Goal: Information Seeking & Learning: Learn about a topic

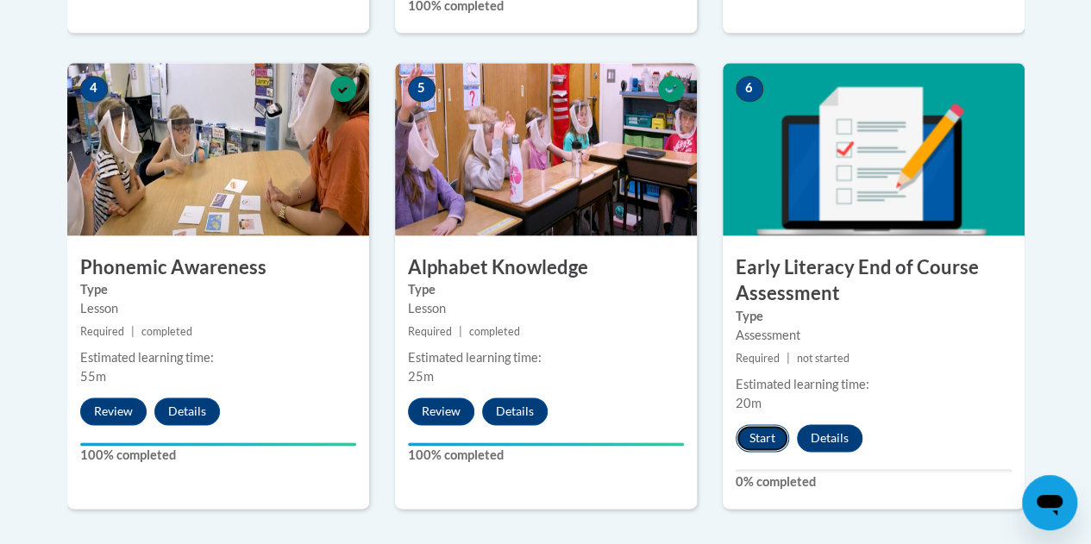
click at [760, 436] on button "Start" at bounding box center [761, 438] width 53 height 28
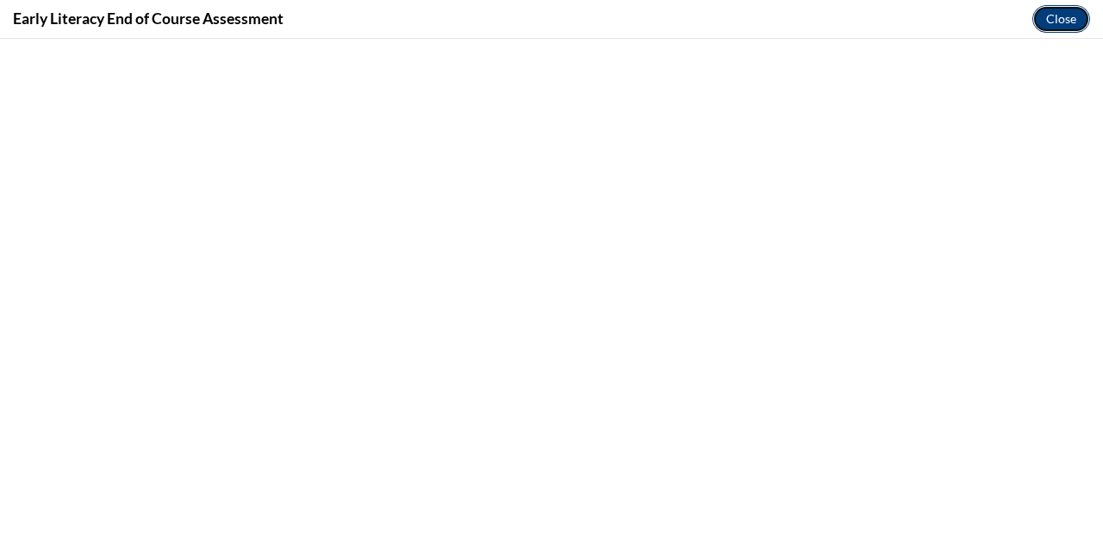
click at [1053, 20] on button "Close" at bounding box center [1062, 19] width 58 height 28
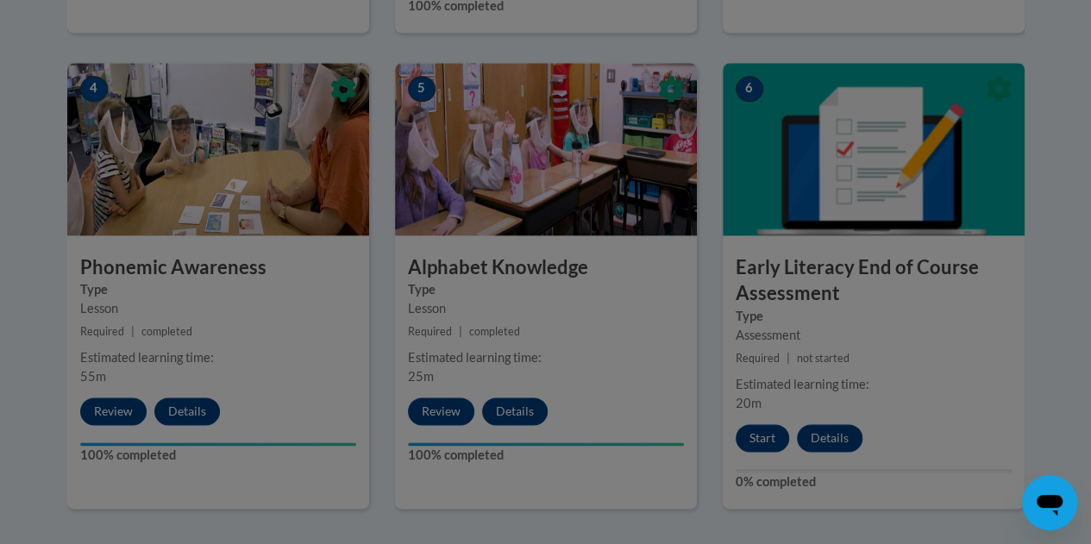
click at [758, 422] on div at bounding box center [545, 272] width 1091 height 544
click at [757, 432] on div at bounding box center [545, 272] width 1091 height 544
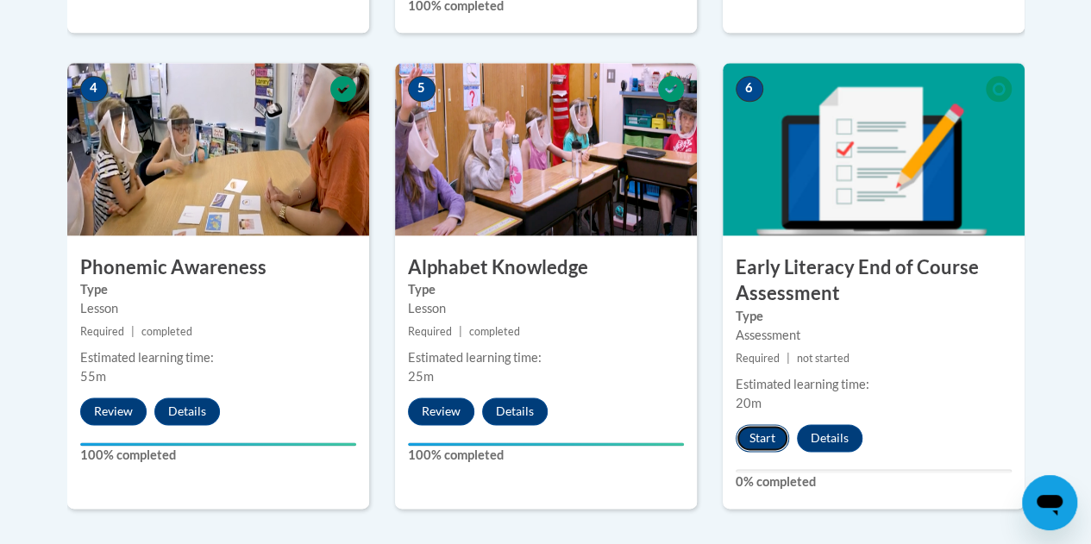
click at [756, 430] on button "Start" at bounding box center [761, 438] width 53 height 28
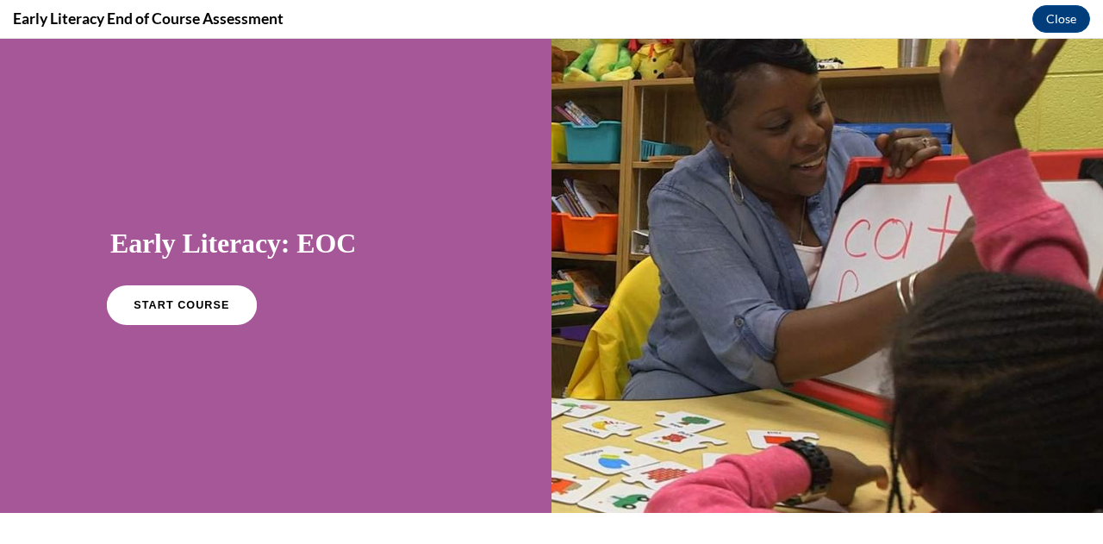
click at [167, 307] on span "START COURSE" at bounding box center [182, 305] width 96 height 13
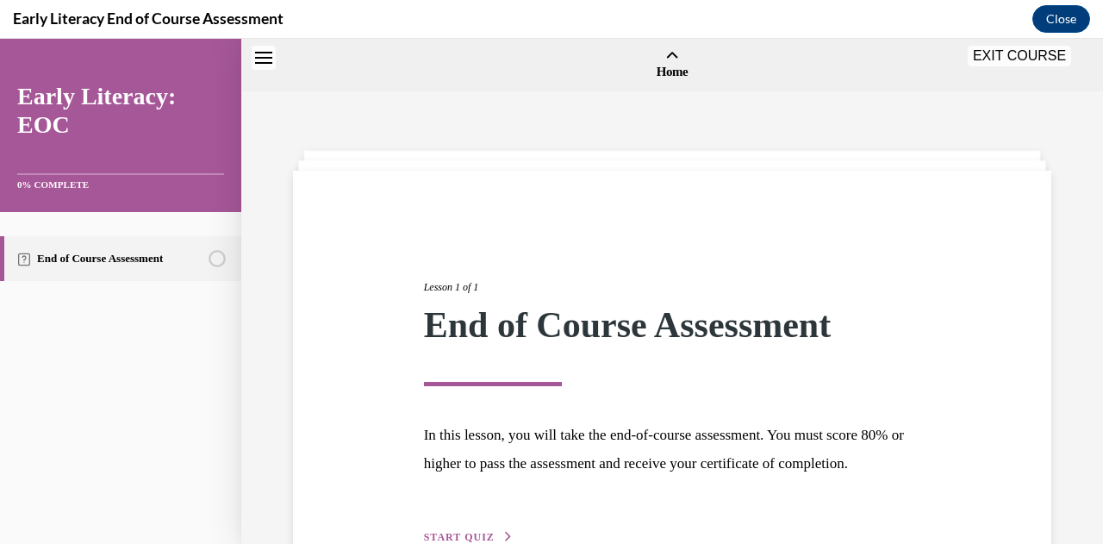
scroll to position [53, 0]
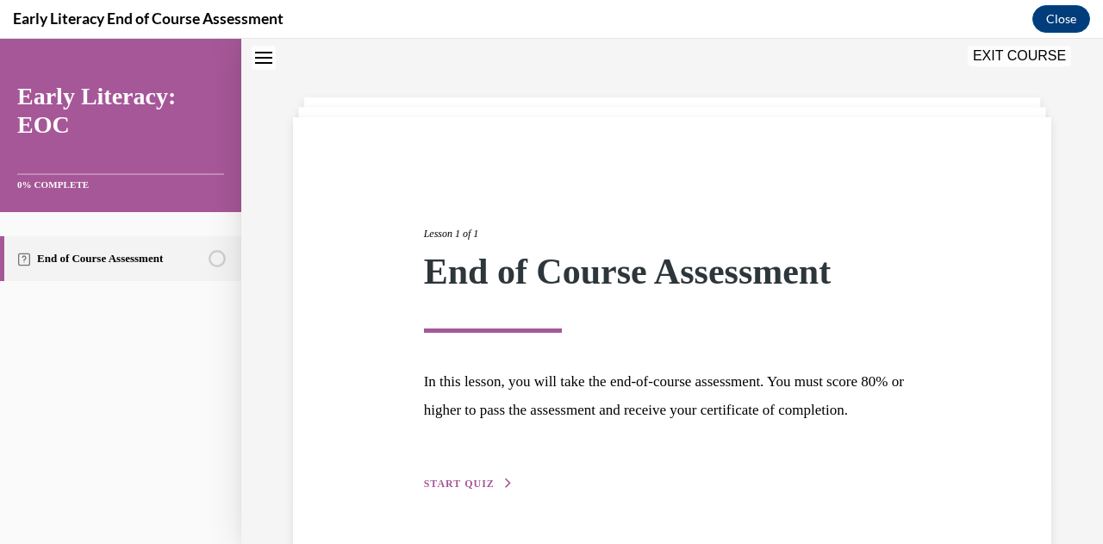
click at [450, 490] on span "START QUIZ" at bounding box center [459, 484] width 71 height 12
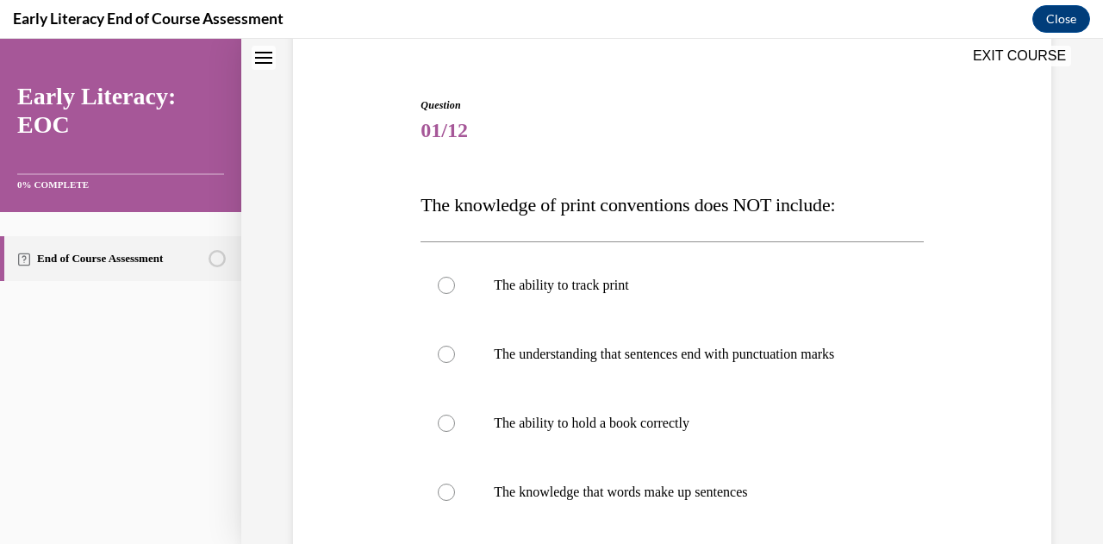
scroll to position [143, 0]
click at [459, 416] on div at bounding box center [672, 422] width 503 height 69
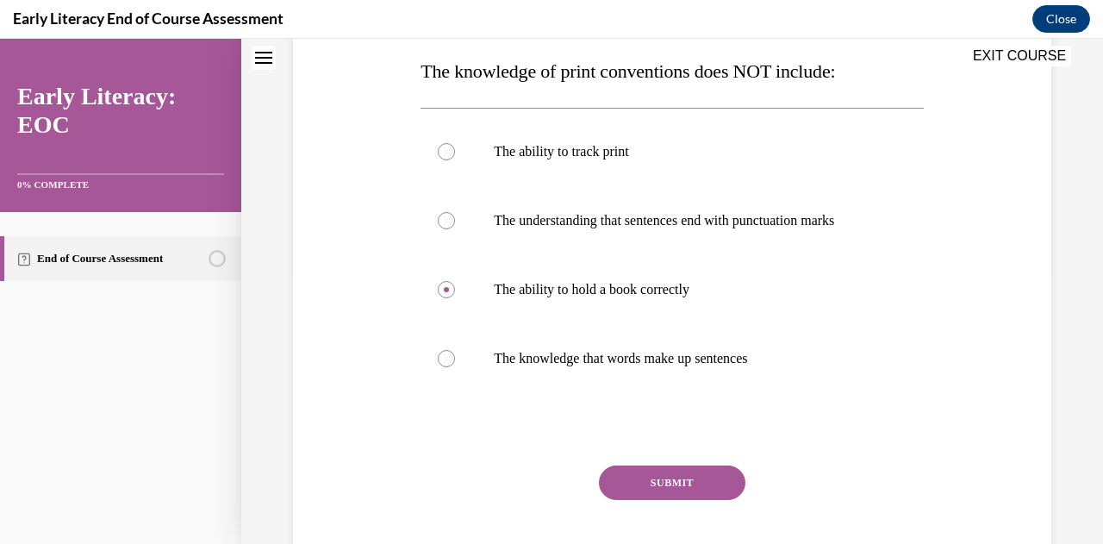
scroll to position [321, 0]
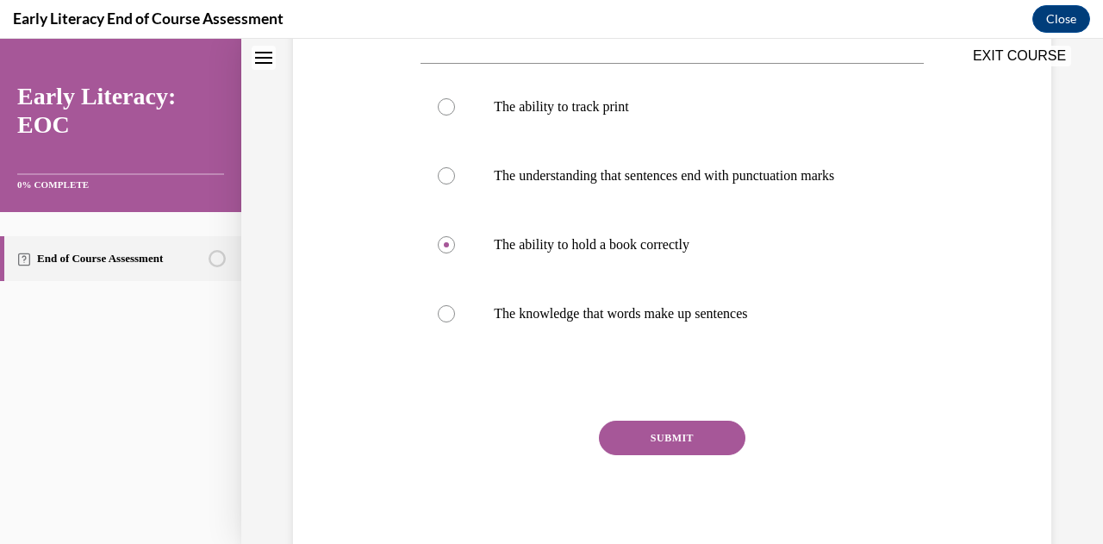
click at [679, 445] on button "SUBMIT" at bounding box center [672, 438] width 147 height 34
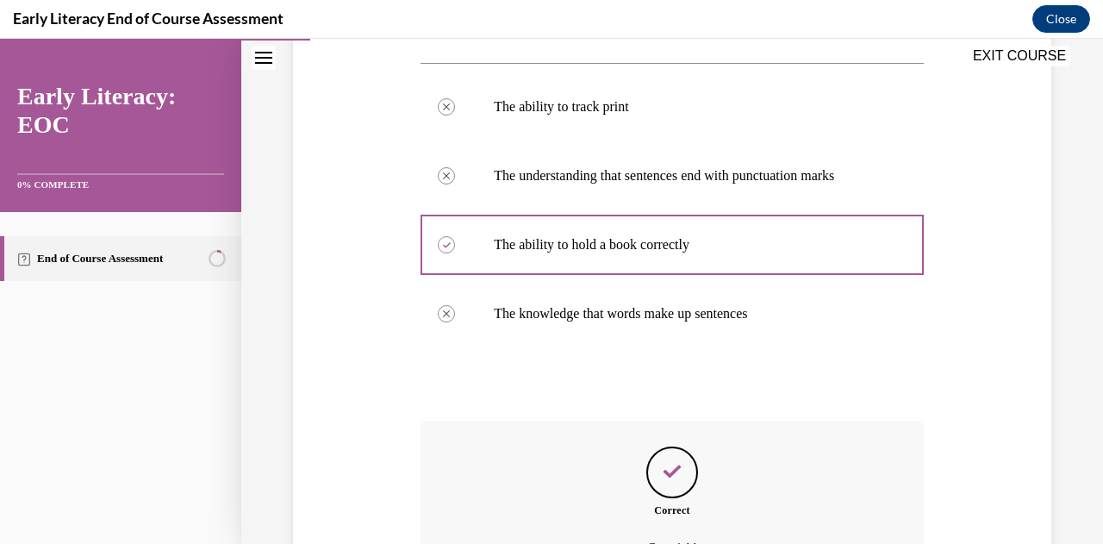
scroll to position [512, 0]
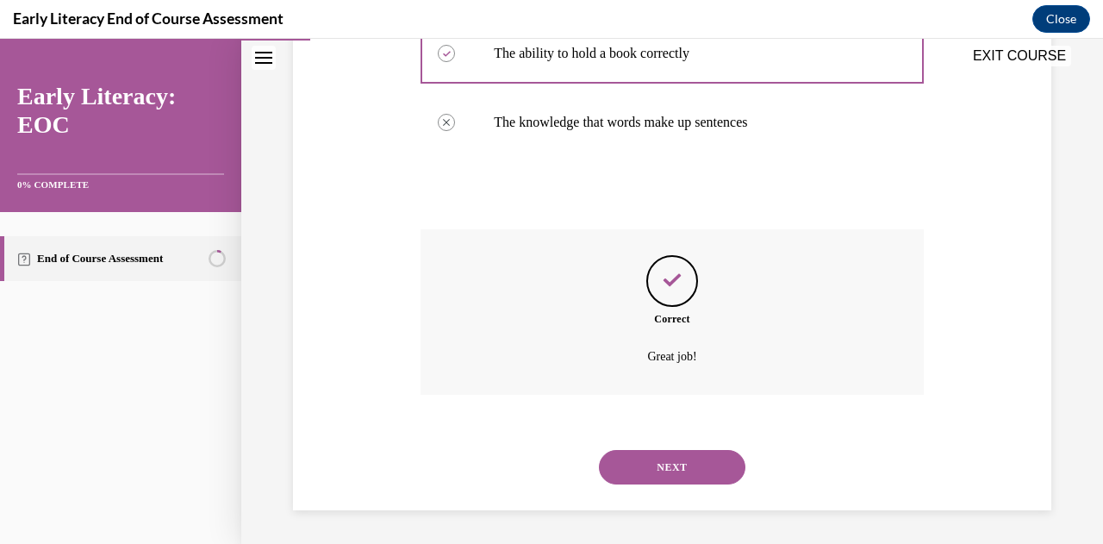
click at [660, 471] on button "NEXT" at bounding box center [672, 467] width 147 height 34
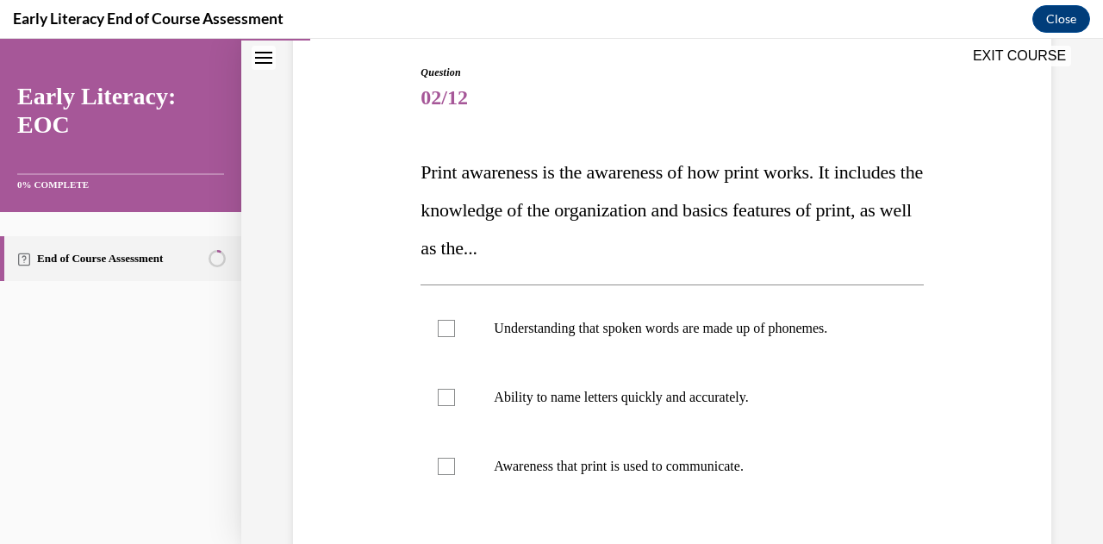
scroll to position [176, 0]
click at [454, 466] on div at bounding box center [672, 465] width 503 height 69
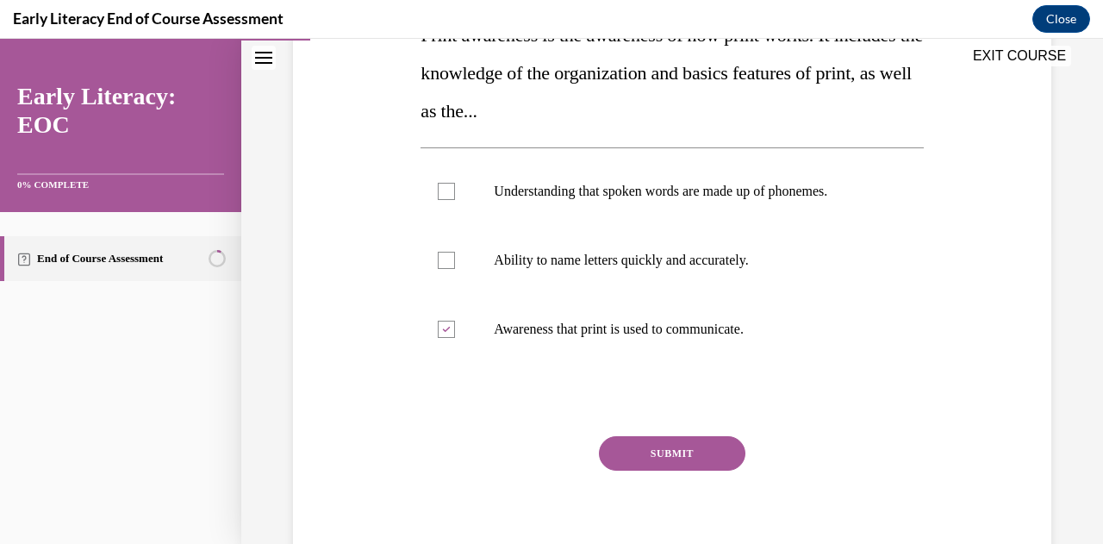
scroll to position [320, 0]
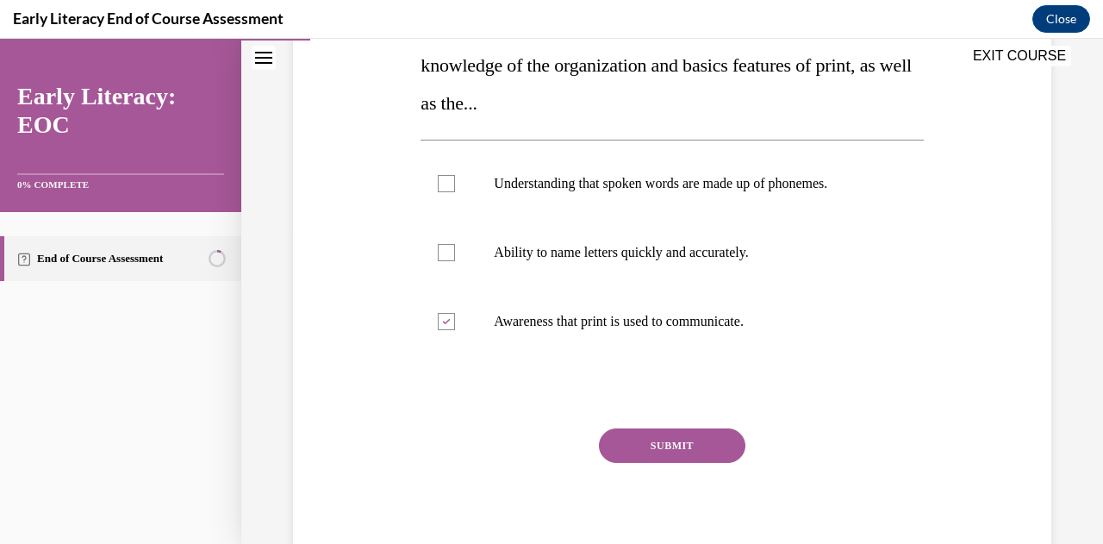
click at [646, 435] on button "SUBMIT" at bounding box center [672, 445] width 147 height 34
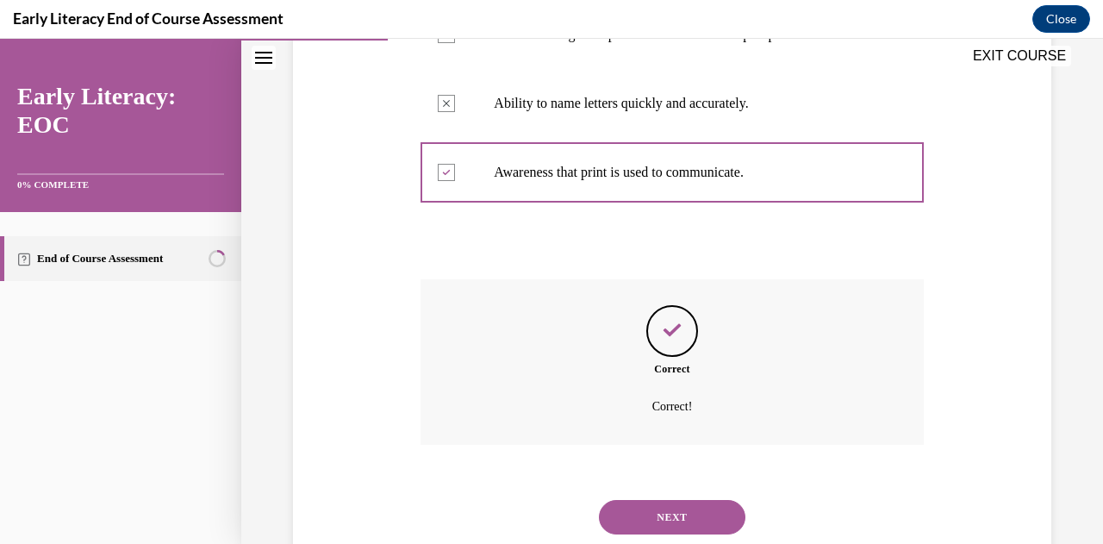
click at [652, 513] on button "NEXT" at bounding box center [672, 517] width 147 height 34
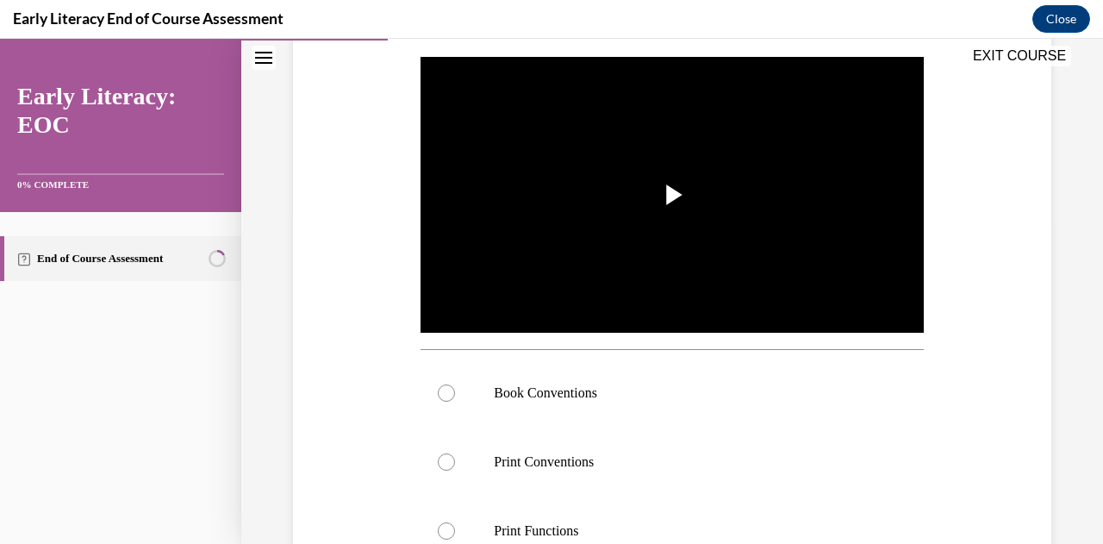
scroll to position [371, 0]
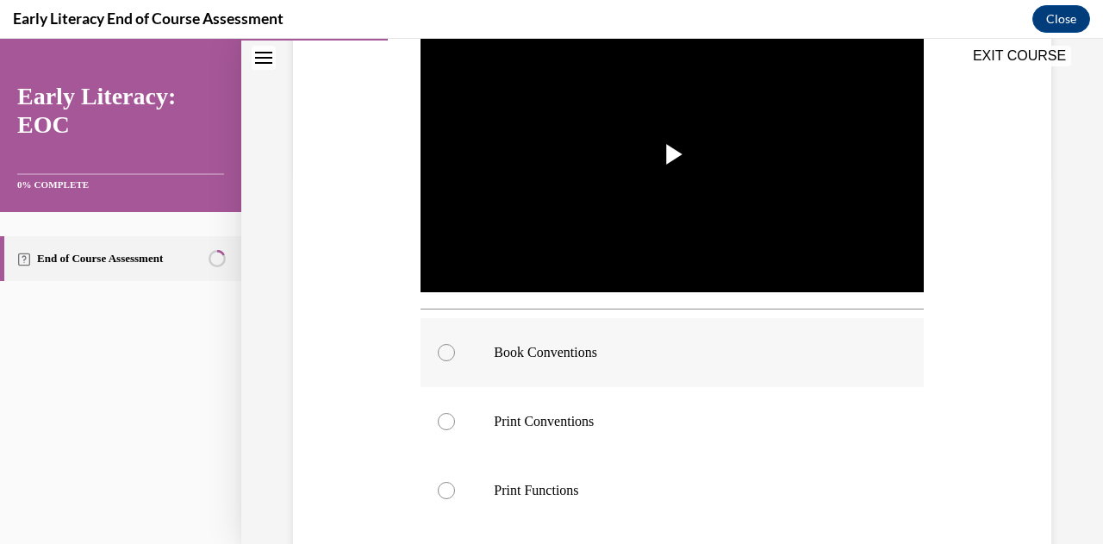
click at [450, 349] on div at bounding box center [446, 352] width 17 height 17
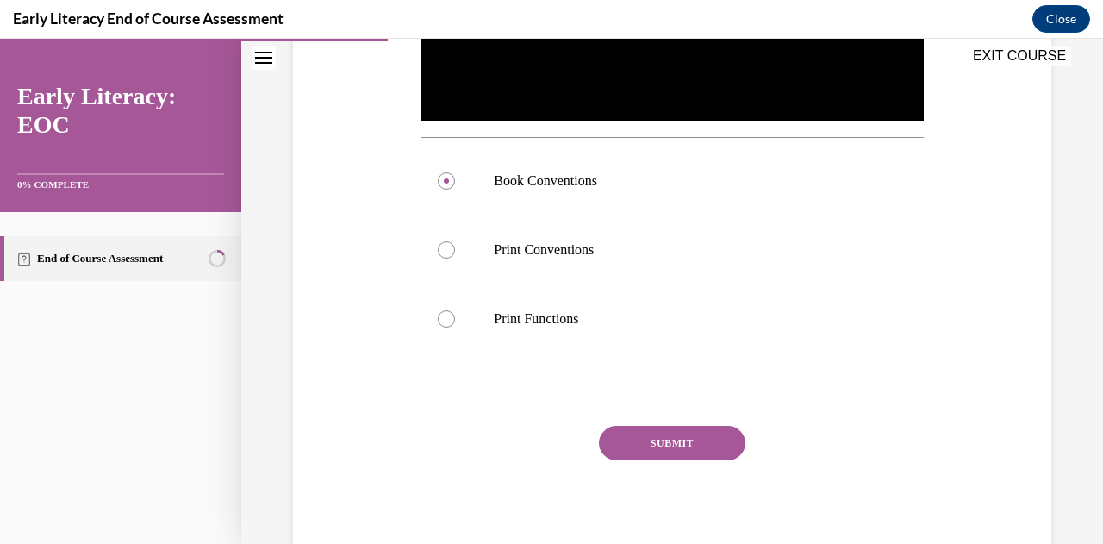
click at [641, 439] on button "SUBMIT" at bounding box center [672, 443] width 147 height 34
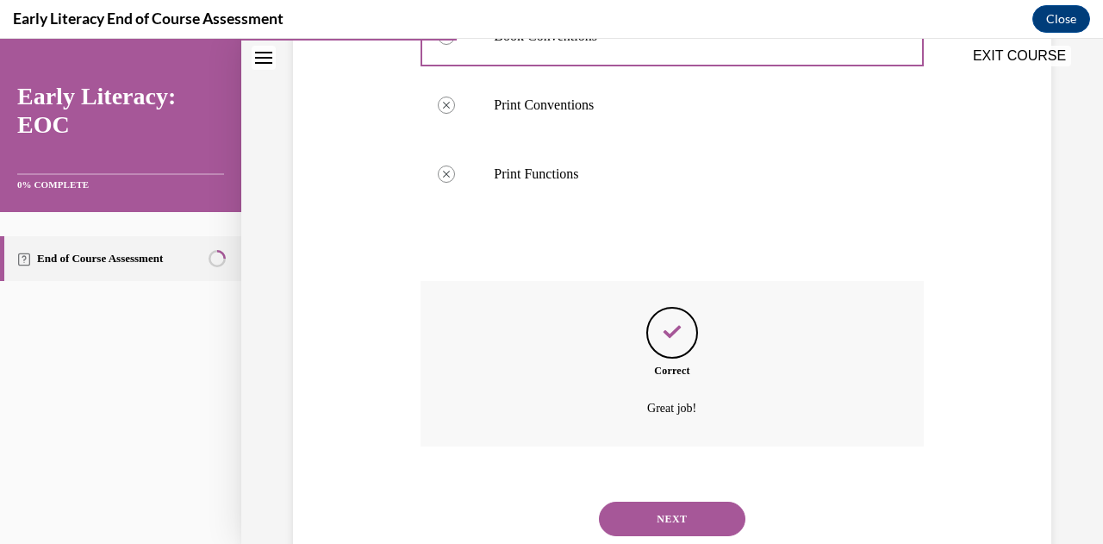
scroll to position [734, 0]
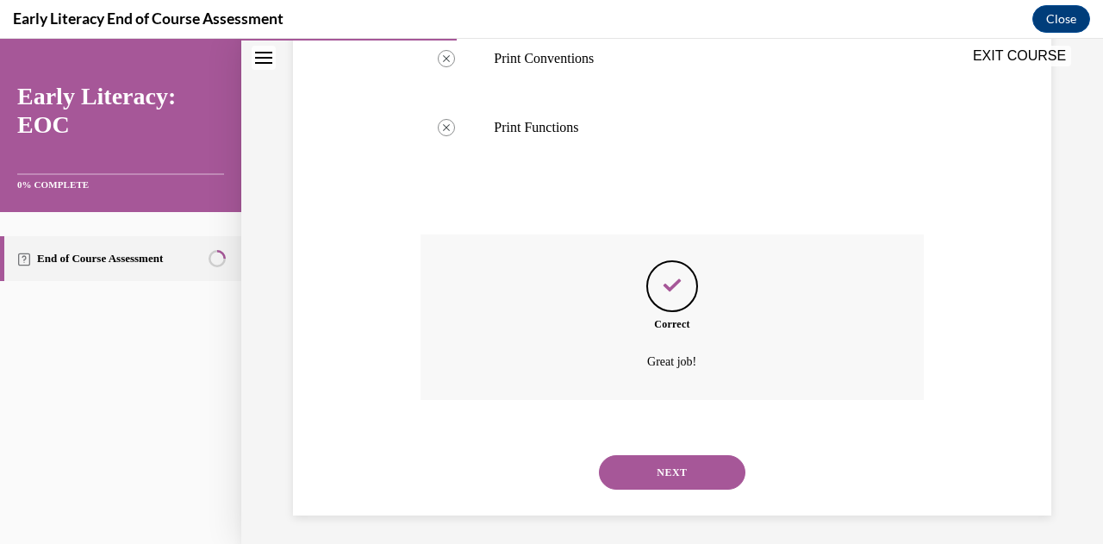
click at [688, 459] on button "NEXT" at bounding box center [672, 472] width 147 height 34
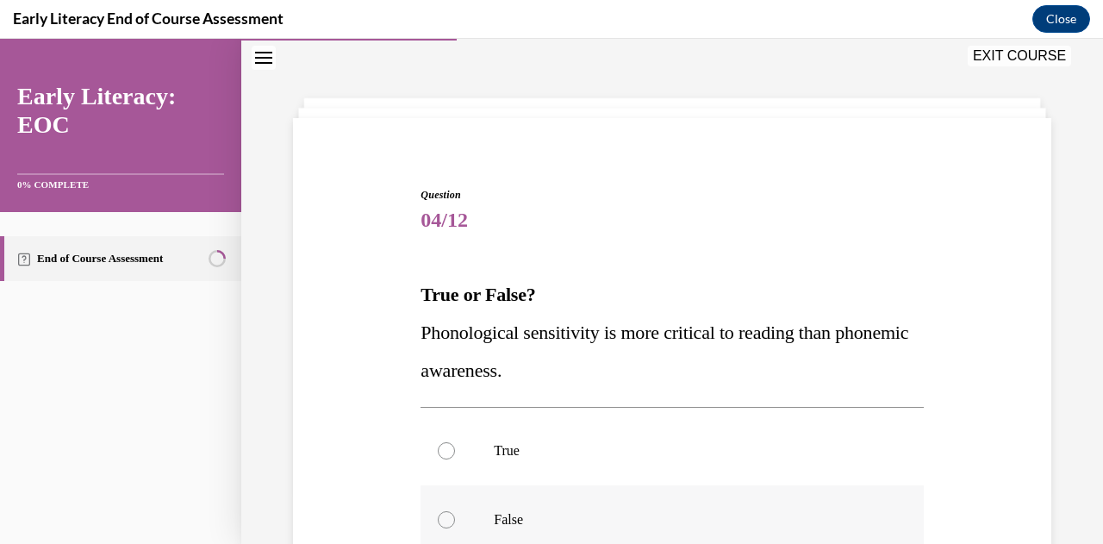
click at [445, 517] on div at bounding box center [446, 519] width 17 height 17
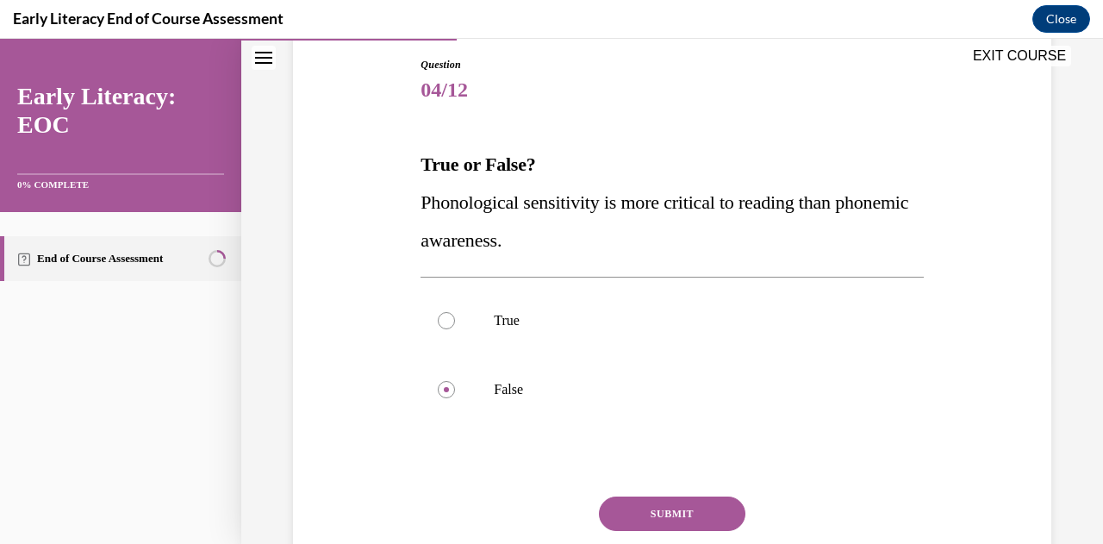
scroll to position [188, 0]
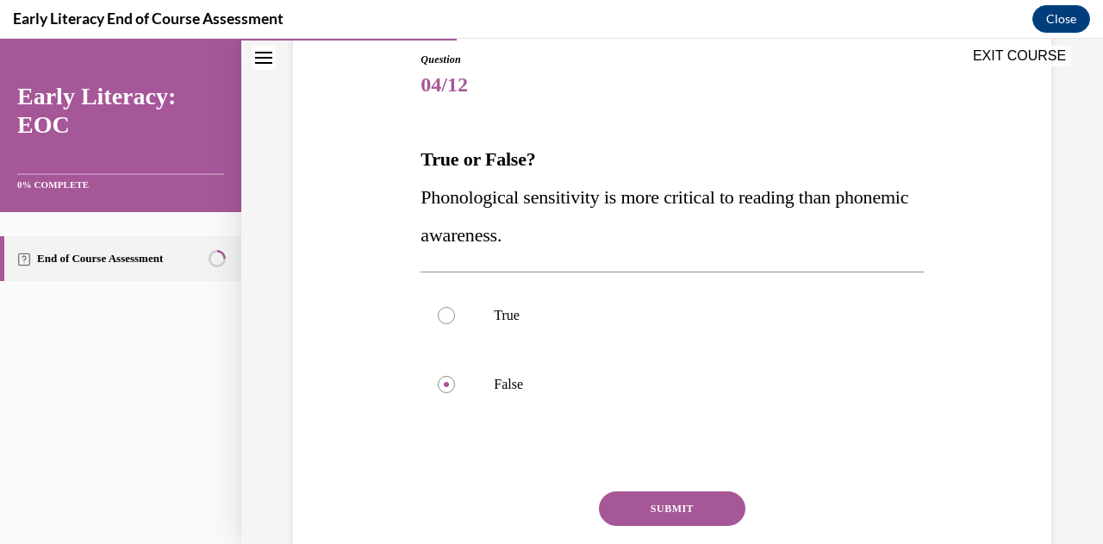
click at [699, 496] on button "SUBMIT" at bounding box center [672, 508] width 147 height 34
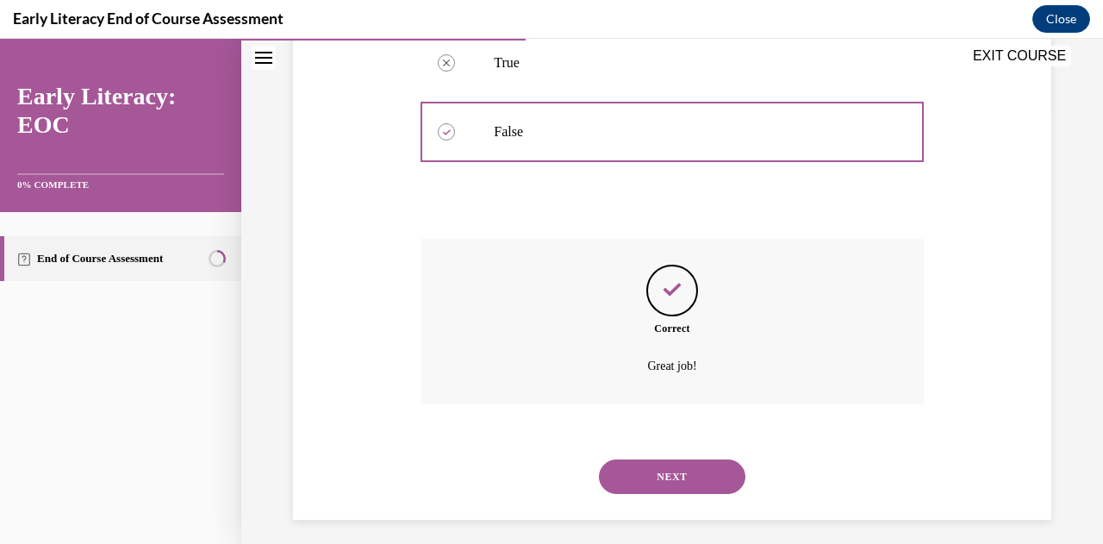
scroll to position [450, 0]
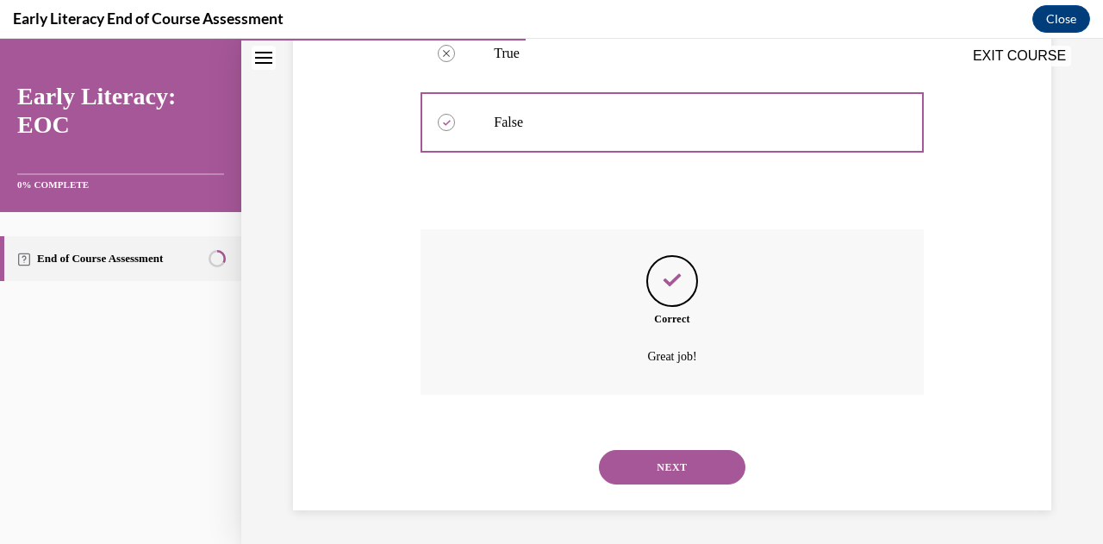
click at [672, 465] on button "NEXT" at bounding box center [672, 467] width 147 height 34
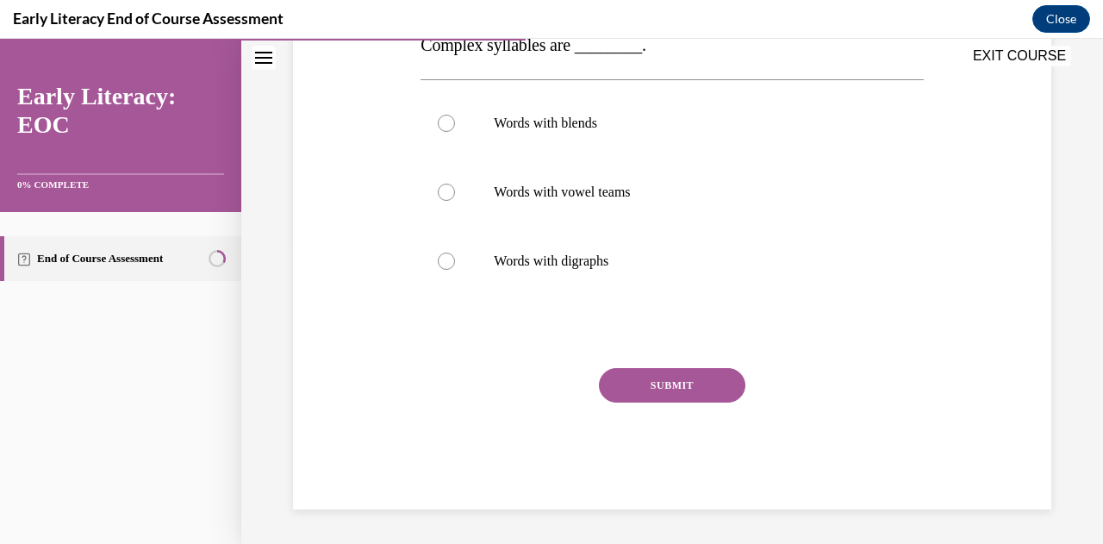
scroll to position [53, 0]
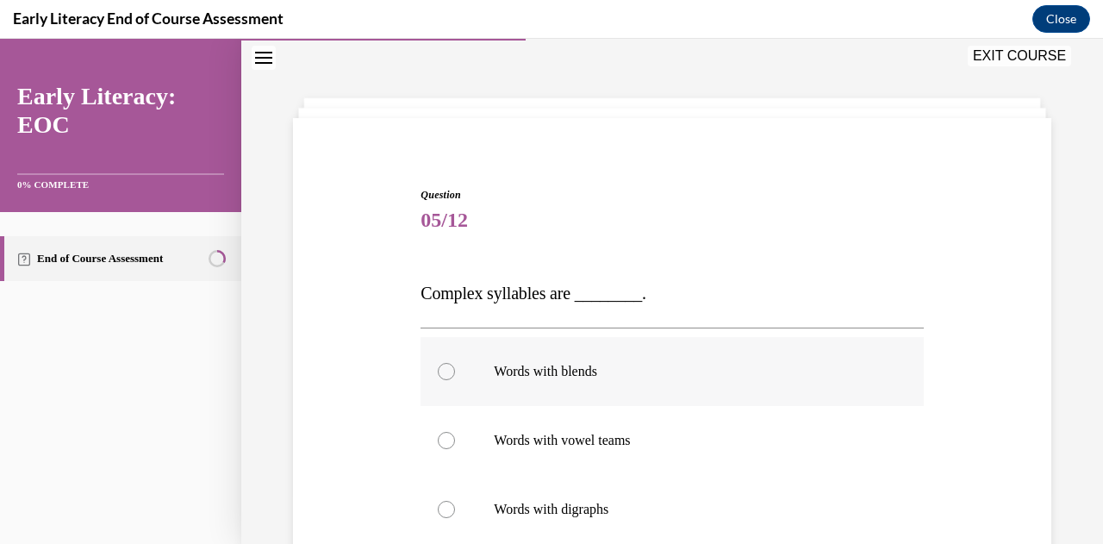
click at [444, 370] on div at bounding box center [446, 371] width 17 height 17
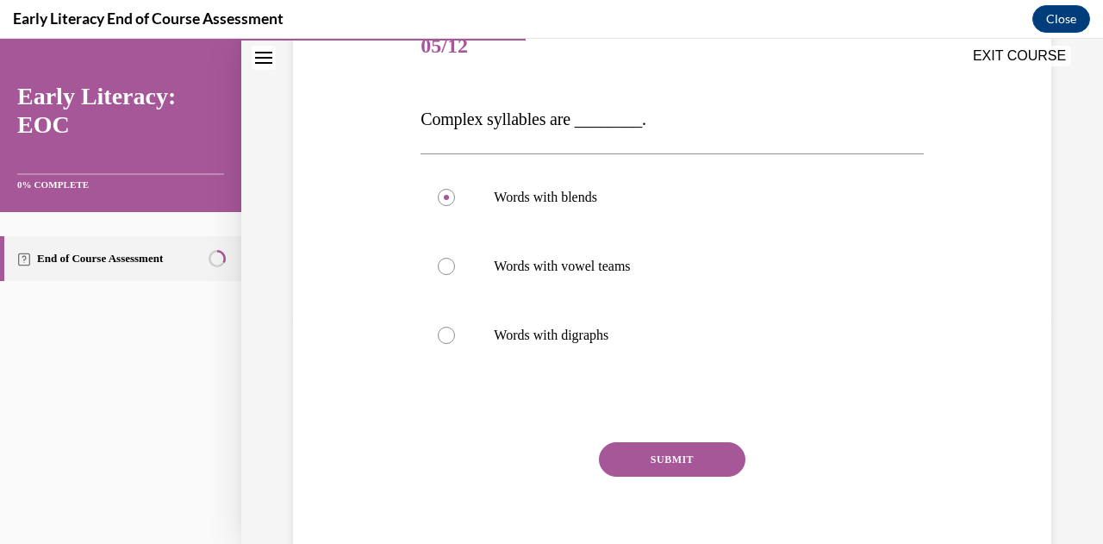
scroll to position [243, 0]
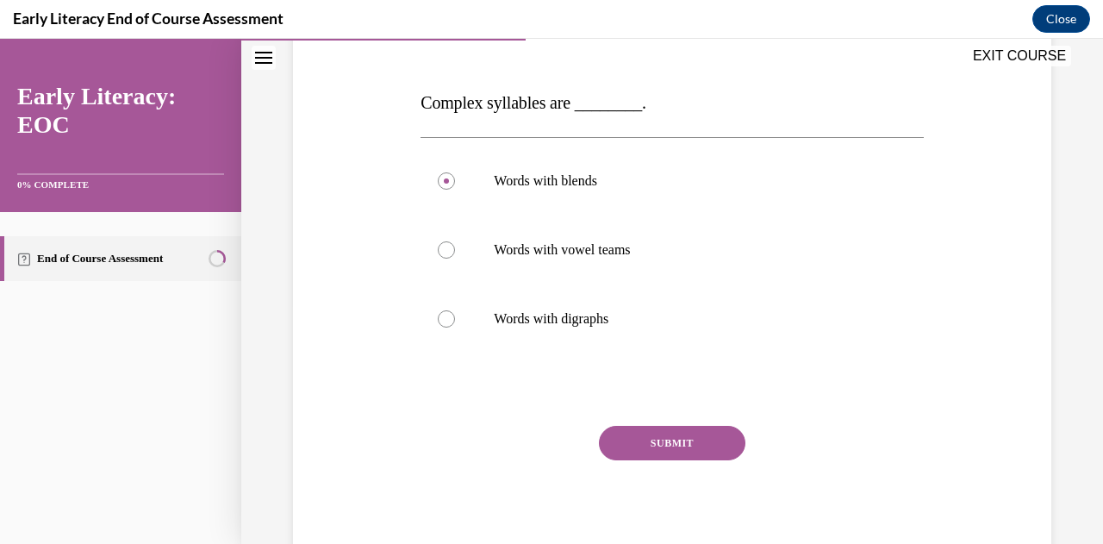
click at [688, 435] on button "SUBMIT" at bounding box center [672, 443] width 147 height 34
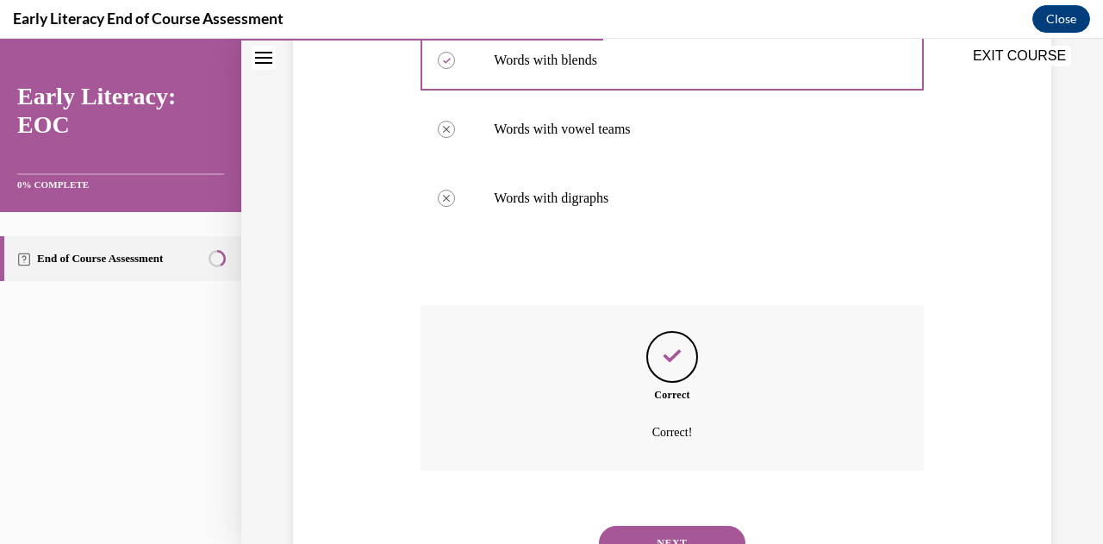
scroll to position [440, 0]
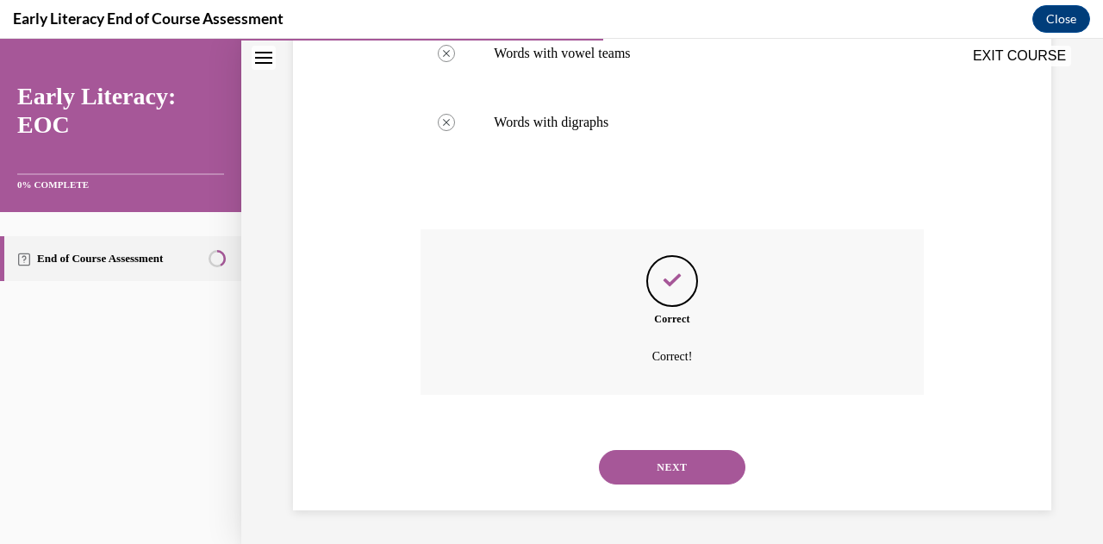
click at [684, 463] on button "NEXT" at bounding box center [672, 467] width 147 height 34
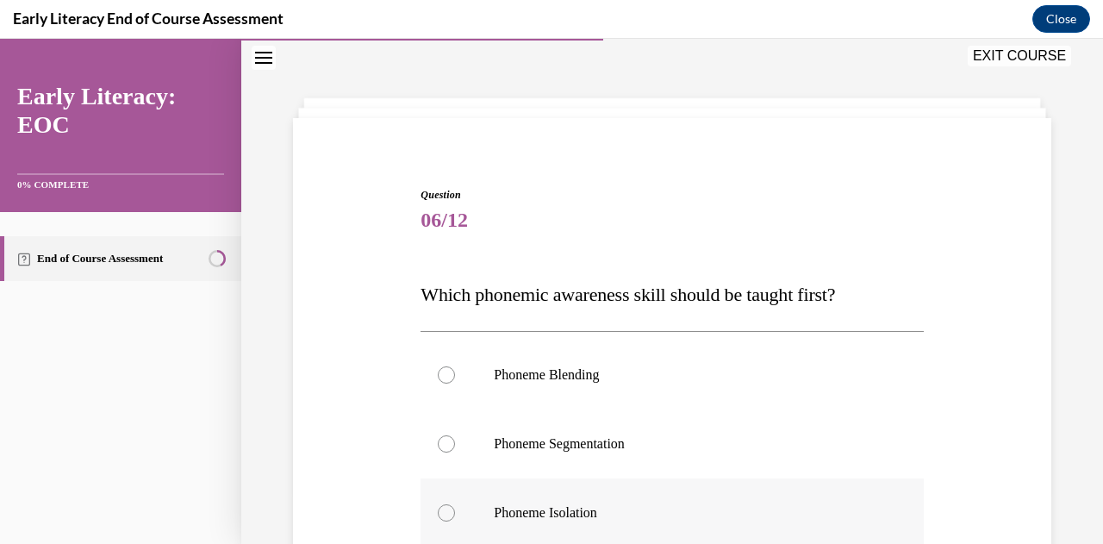
click at [443, 519] on div at bounding box center [446, 512] width 17 height 17
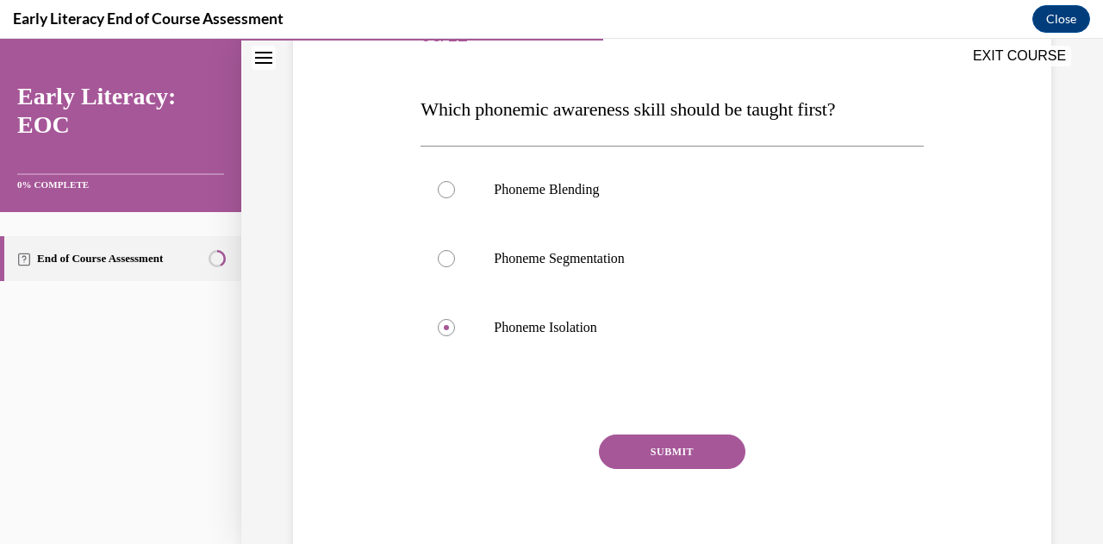
scroll to position [252, 0]
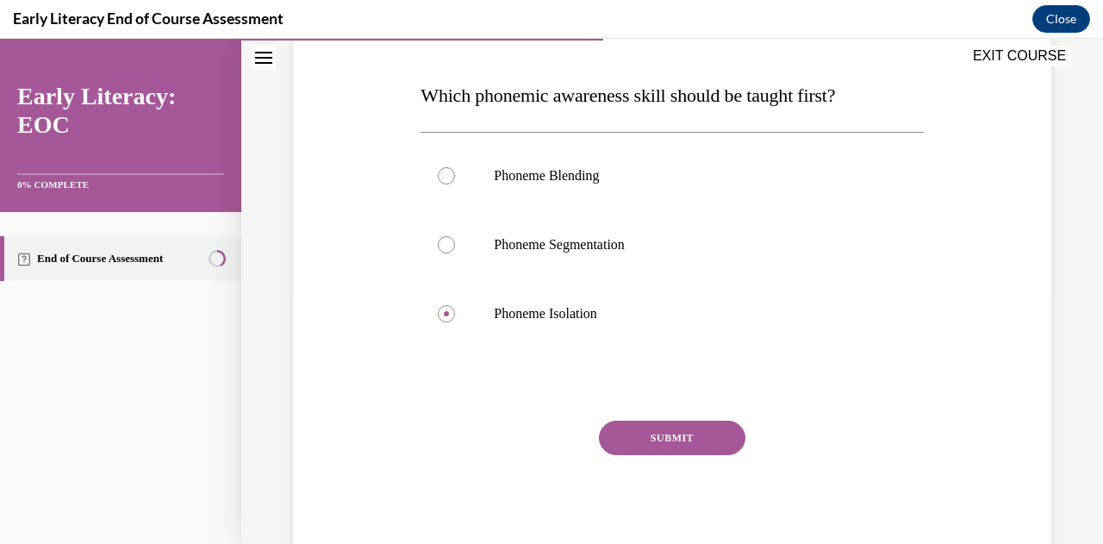
click at [704, 441] on button "SUBMIT" at bounding box center [672, 438] width 147 height 34
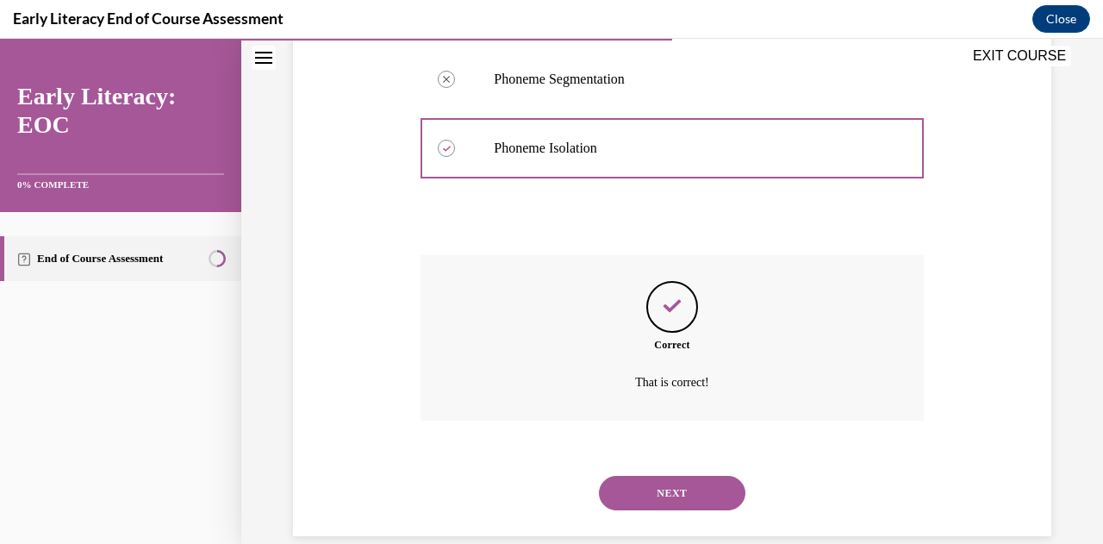
scroll to position [443, 0]
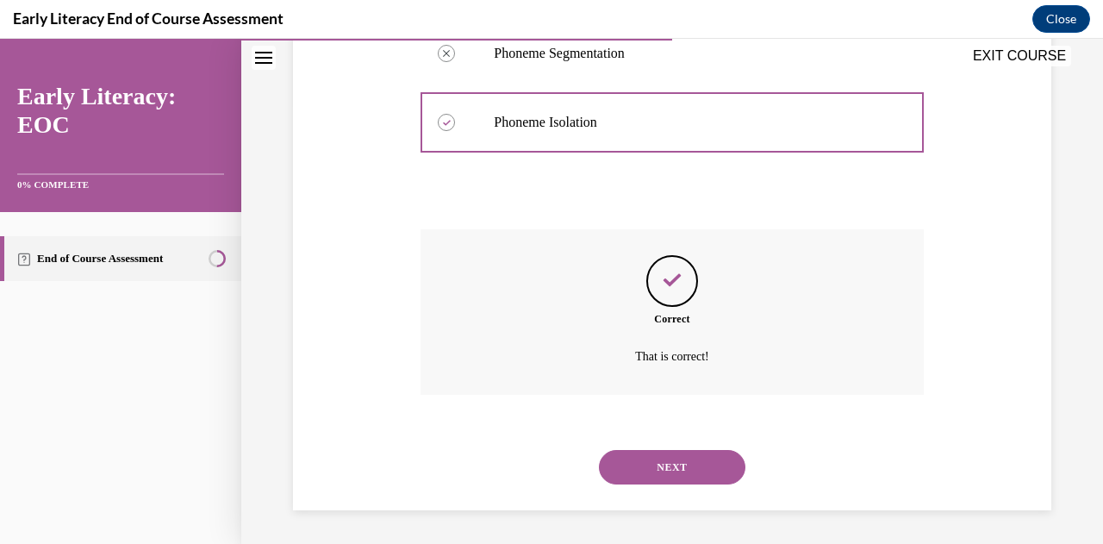
click at [703, 467] on button "NEXT" at bounding box center [672, 467] width 147 height 34
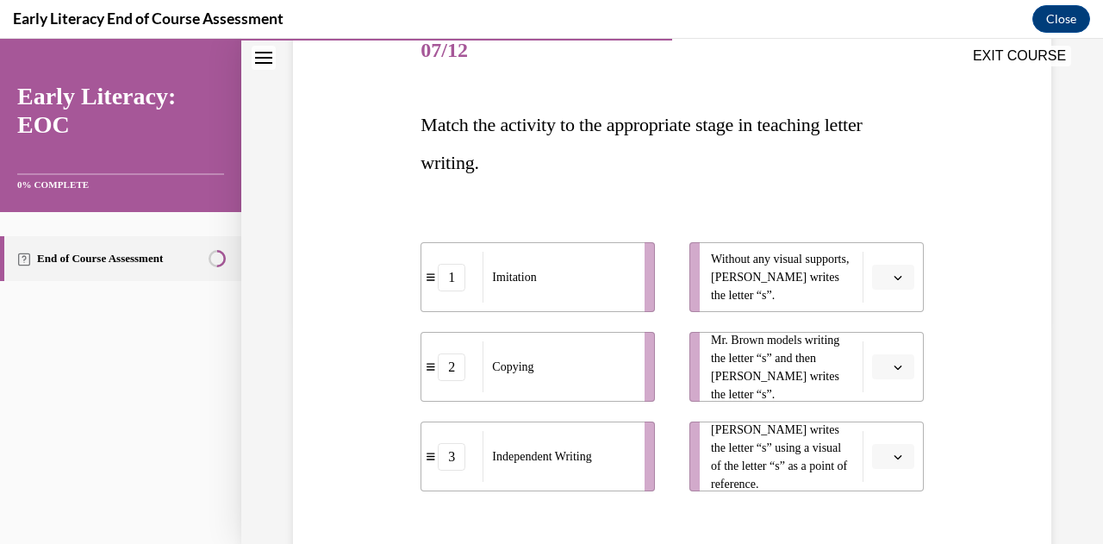
scroll to position [222, 0]
click at [894, 280] on icon "button" at bounding box center [898, 277] width 9 height 9
click at [874, 425] on div "3" at bounding box center [880, 418] width 42 height 34
click at [894, 363] on icon "button" at bounding box center [898, 367] width 9 height 9
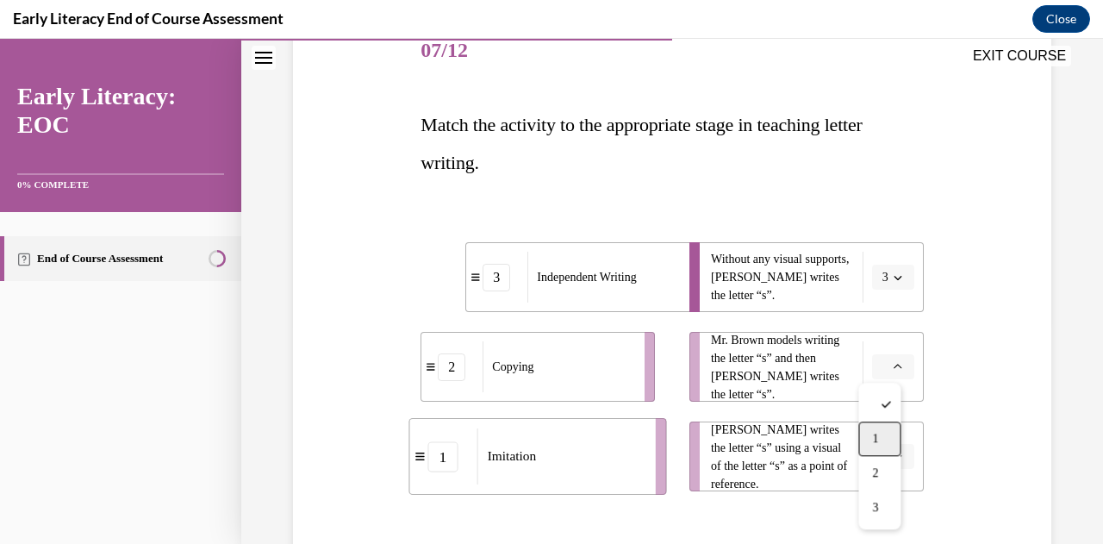
click at [883, 438] on div "1" at bounding box center [880, 439] width 42 height 34
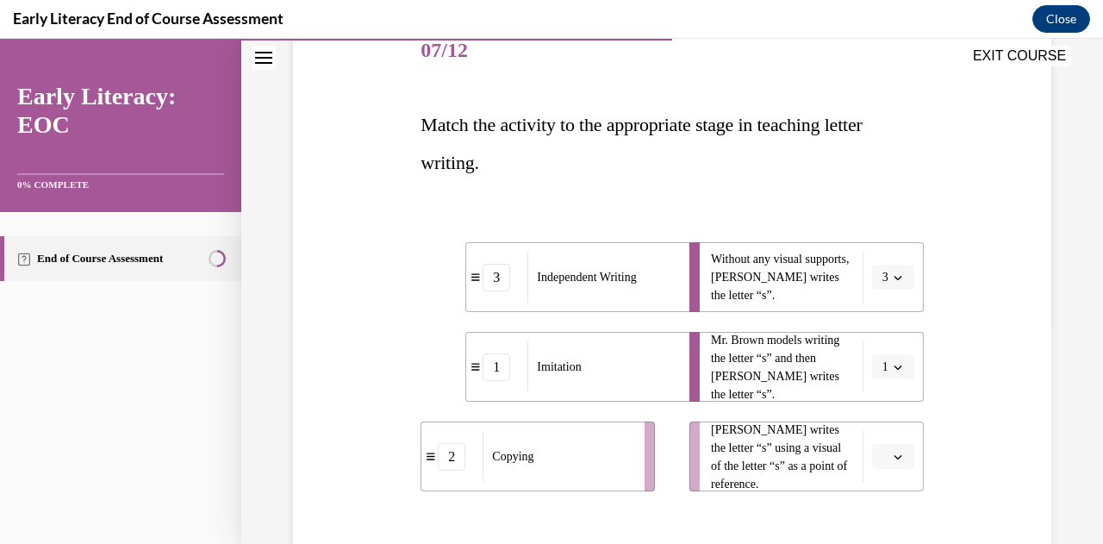
click at [894, 457] on icon "button" at bounding box center [898, 457] width 8 height 4
click at [872, 380] on span "2" at bounding box center [875, 383] width 6 height 14
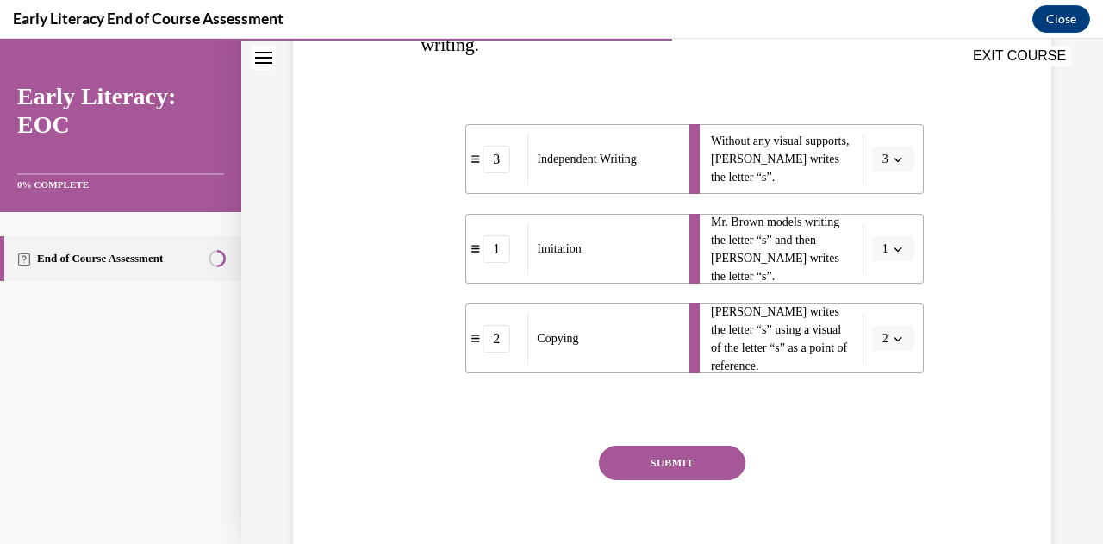
scroll to position [366, 0]
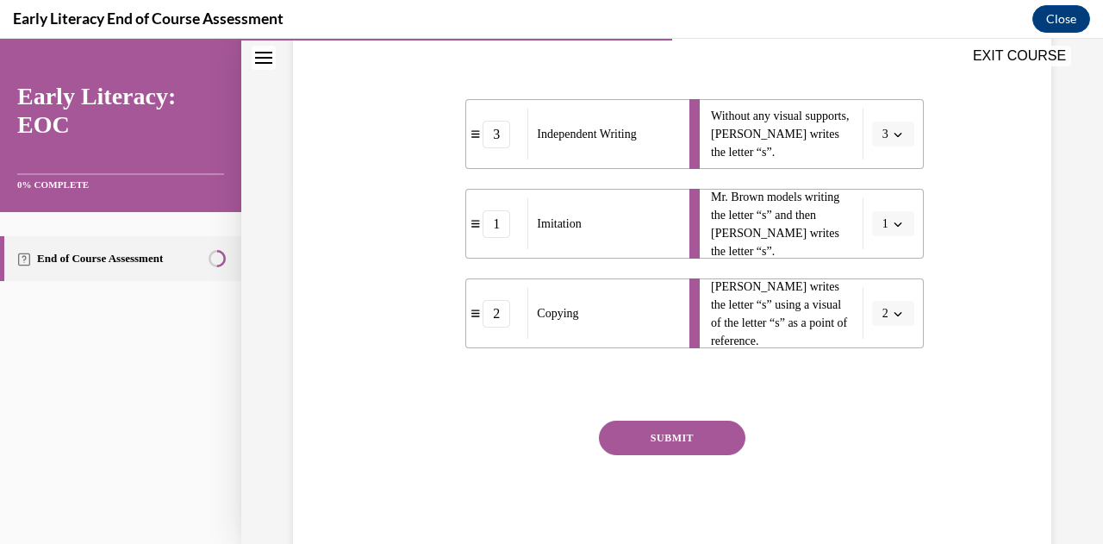
click at [687, 447] on button "SUBMIT" at bounding box center [672, 438] width 147 height 34
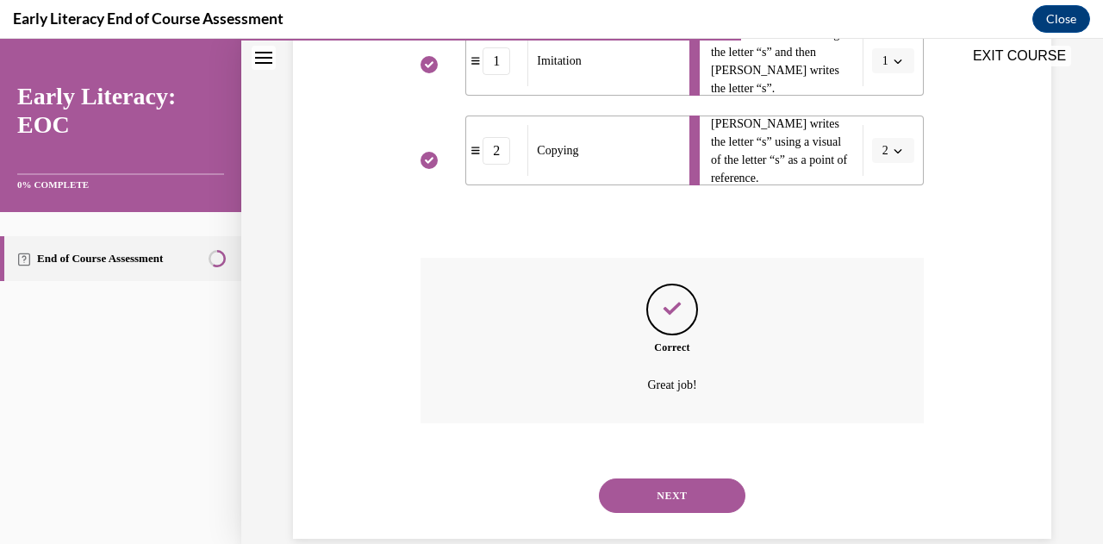
scroll to position [557, 0]
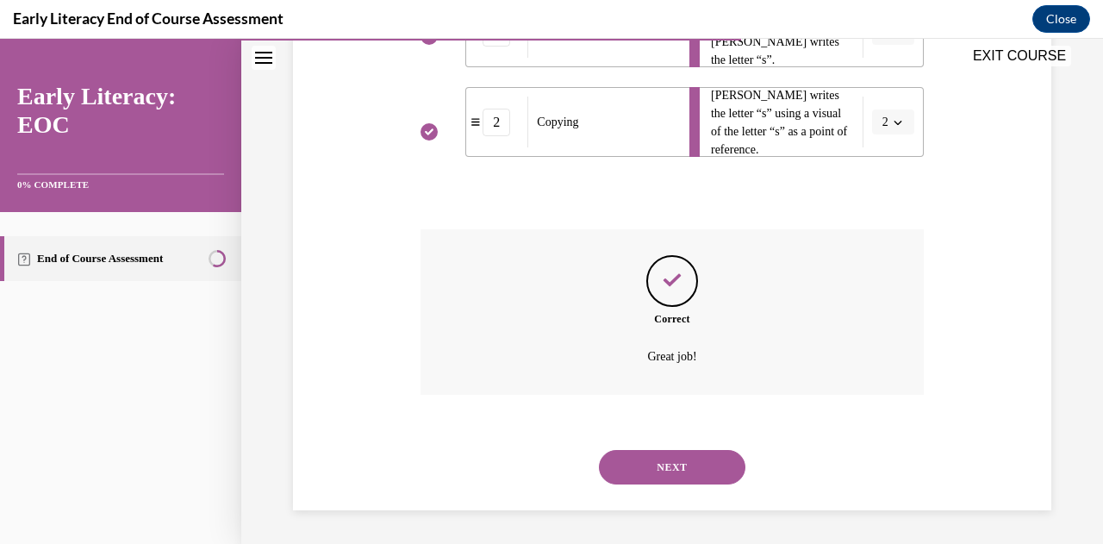
click at [648, 460] on button "NEXT" at bounding box center [672, 467] width 147 height 34
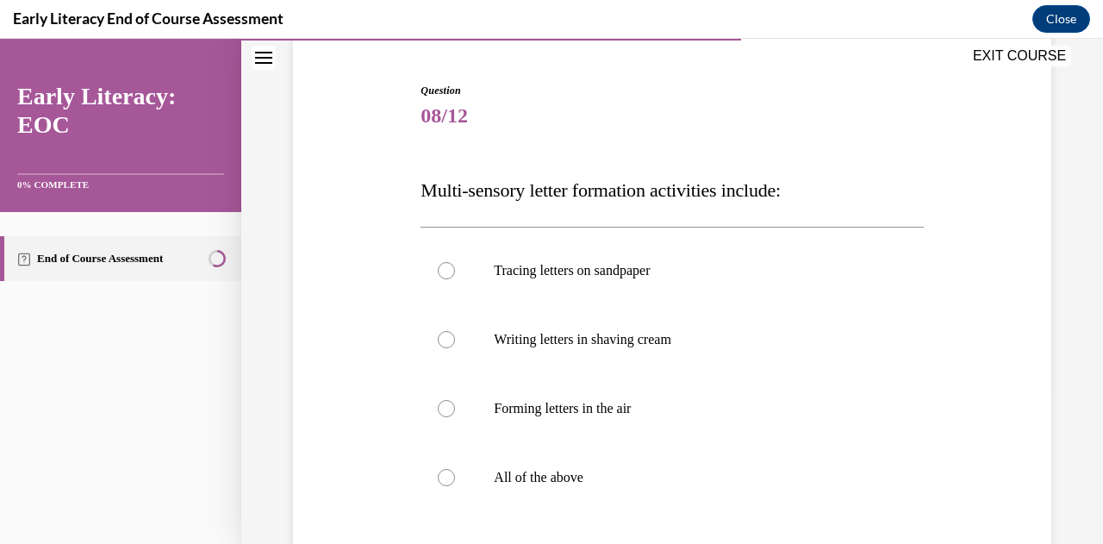
scroll to position [199, 0]
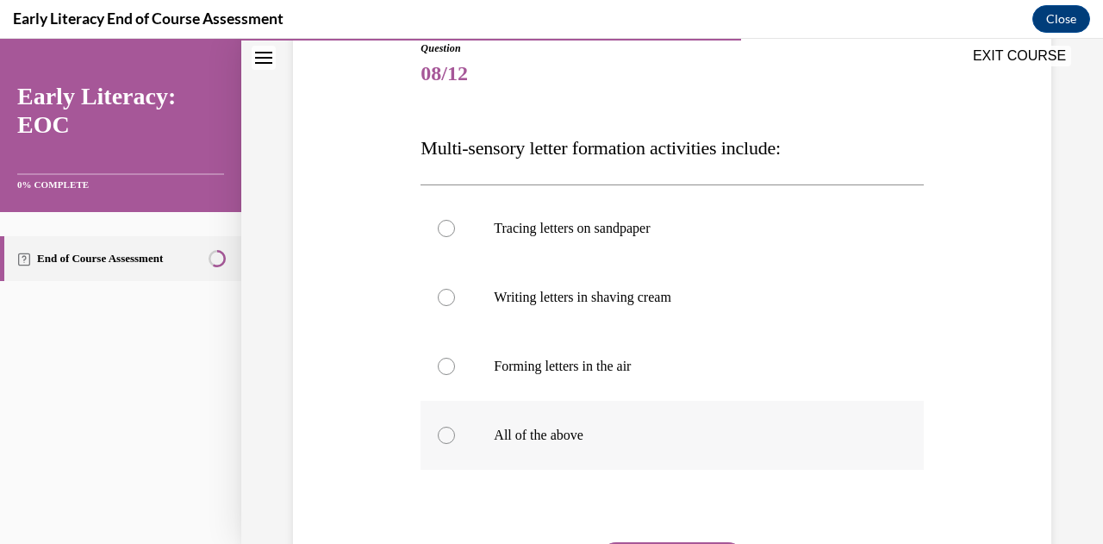
click at [448, 437] on div at bounding box center [446, 435] width 17 height 17
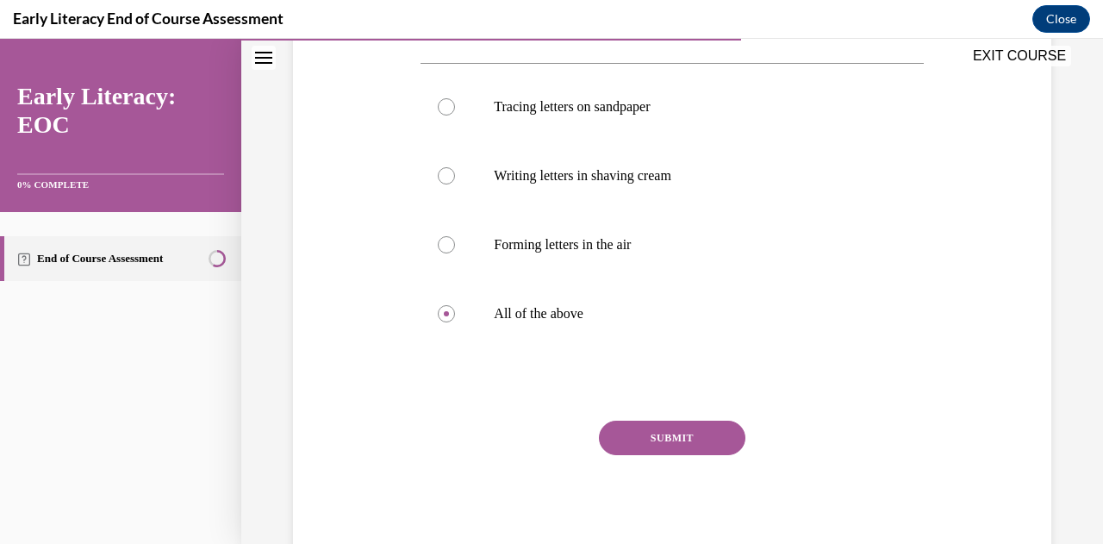
click at [671, 440] on button "SUBMIT" at bounding box center [672, 438] width 147 height 34
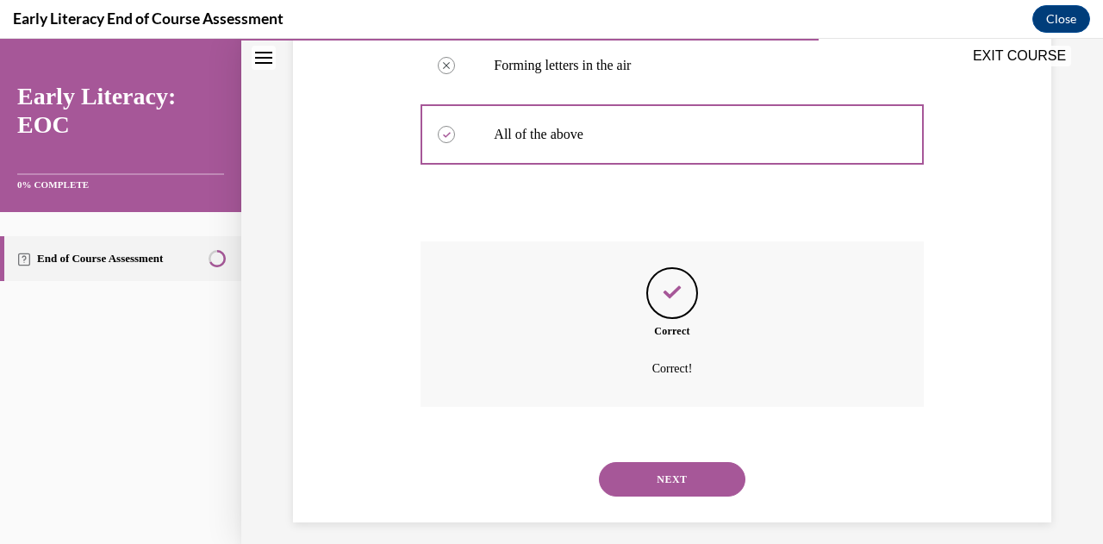
scroll to position [512, 0]
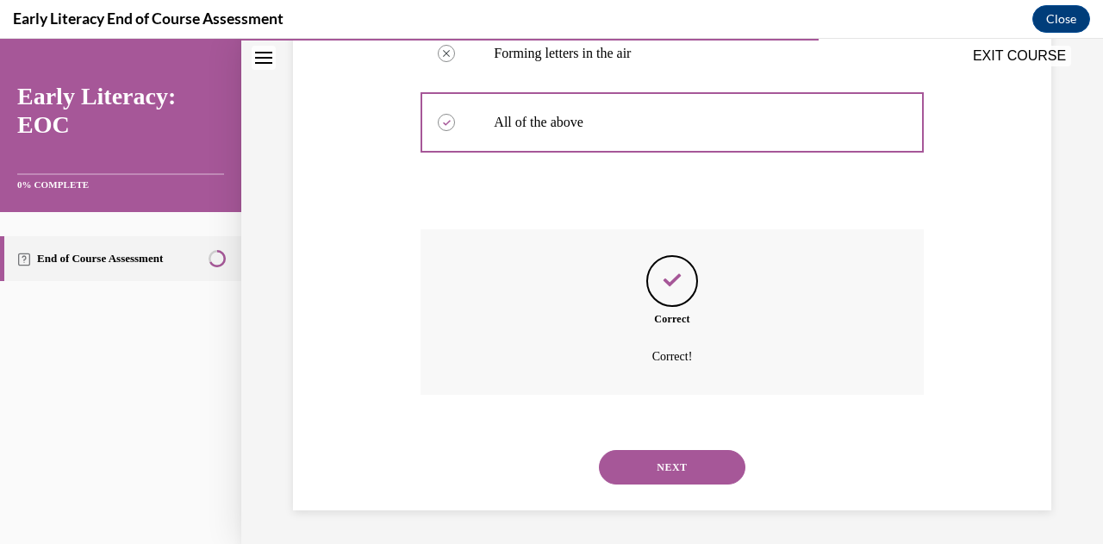
click at [687, 461] on button "NEXT" at bounding box center [672, 467] width 147 height 34
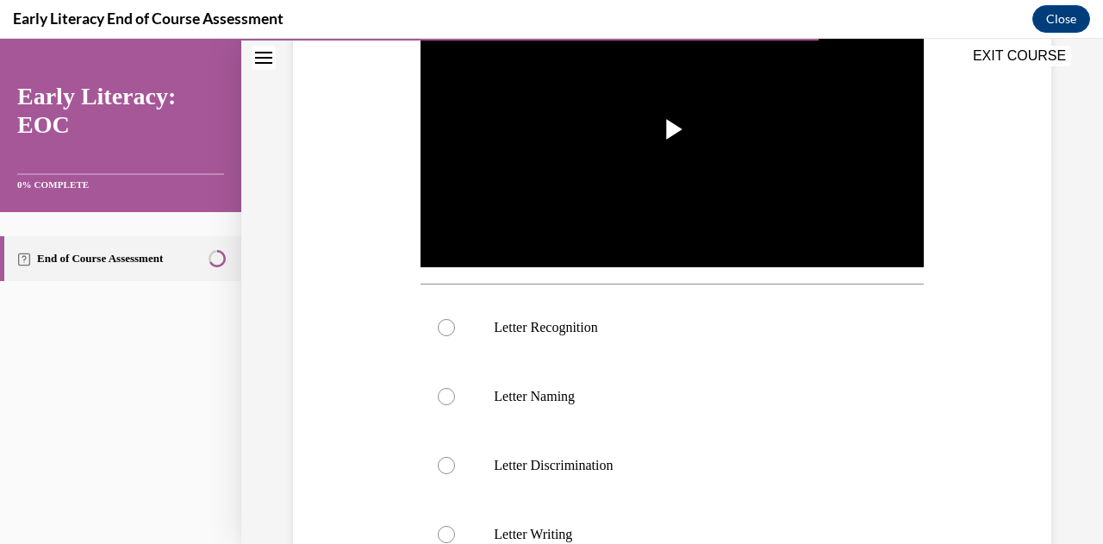
scroll to position [427, 0]
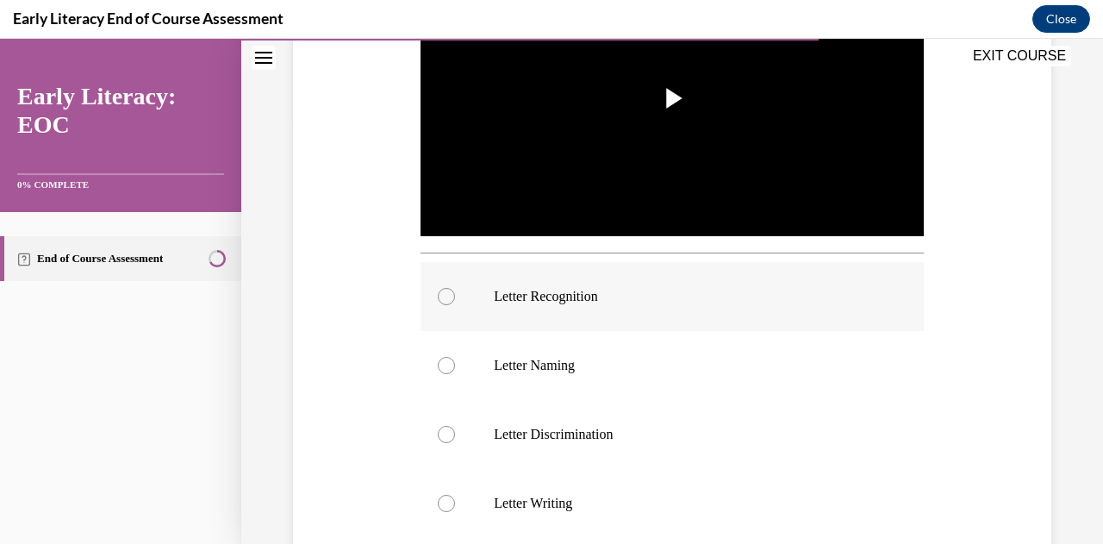
click at [443, 293] on div at bounding box center [446, 296] width 17 height 17
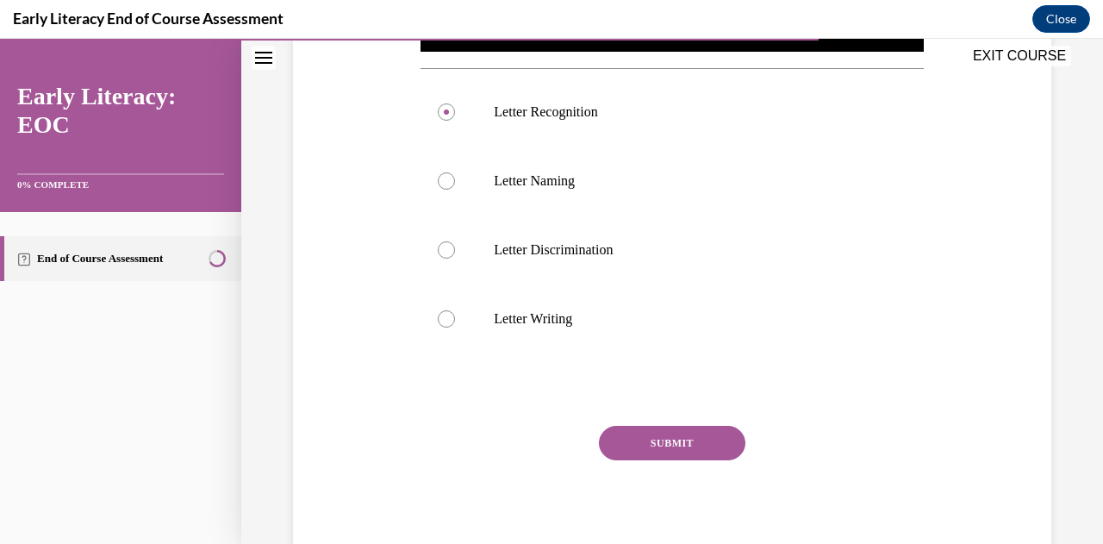
click at [718, 441] on button "SUBMIT" at bounding box center [672, 443] width 147 height 34
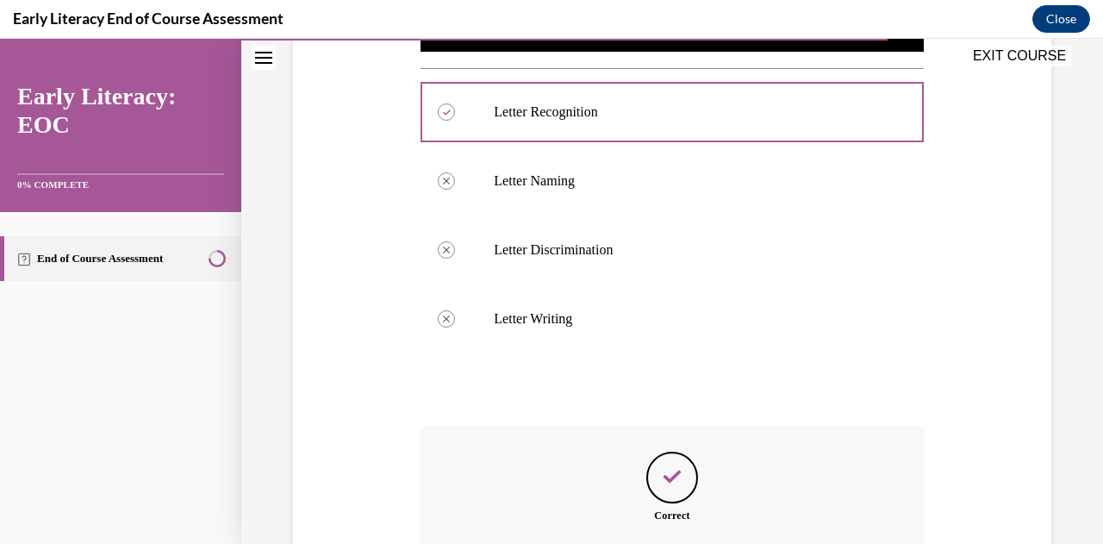
scroll to position [803, 0]
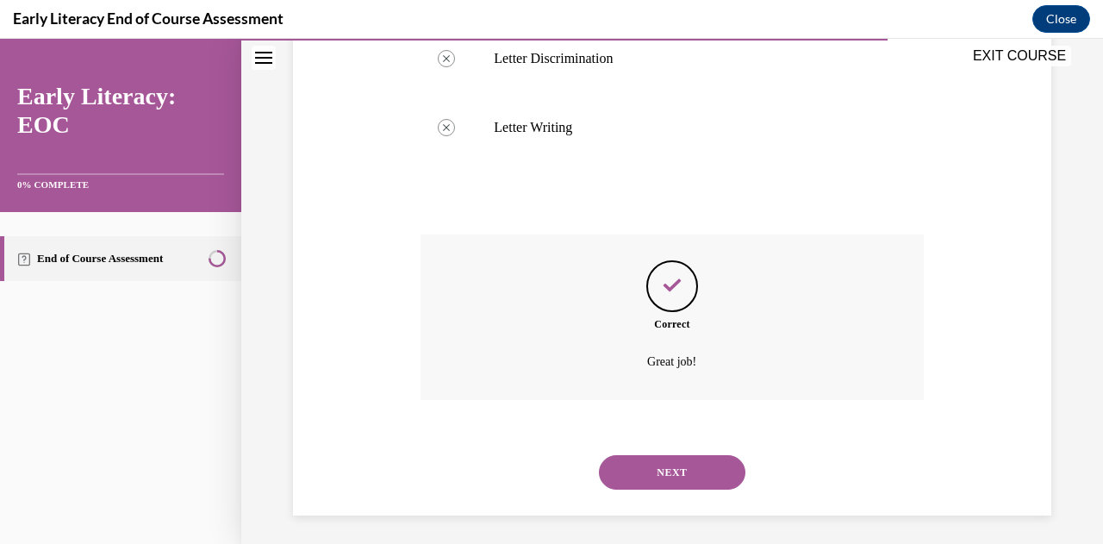
click at [647, 463] on button "NEXT" at bounding box center [672, 472] width 147 height 34
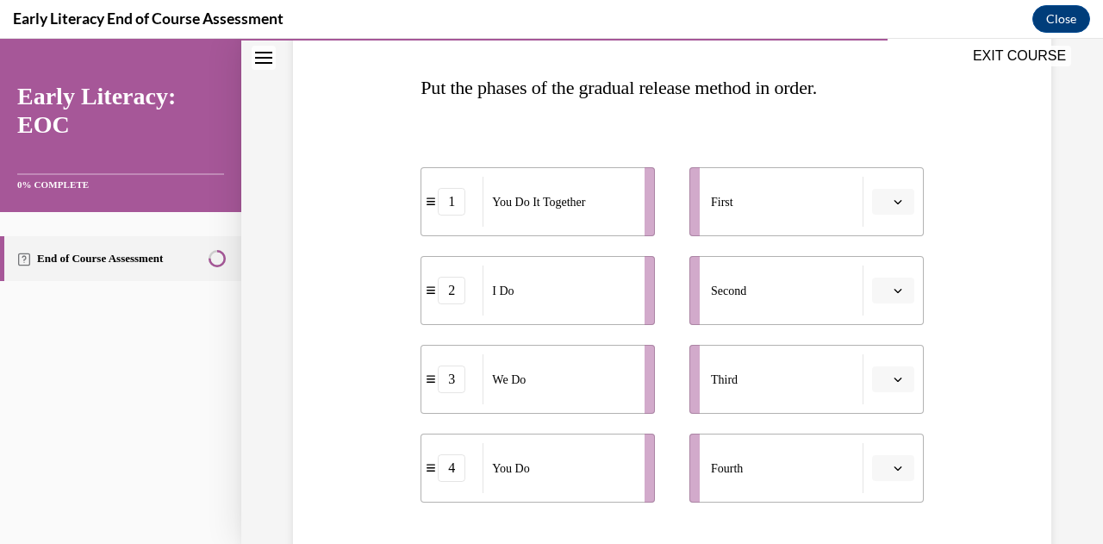
scroll to position [262, 0]
click at [894, 198] on icon "button" at bounding box center [898, 199] width 9 height 9
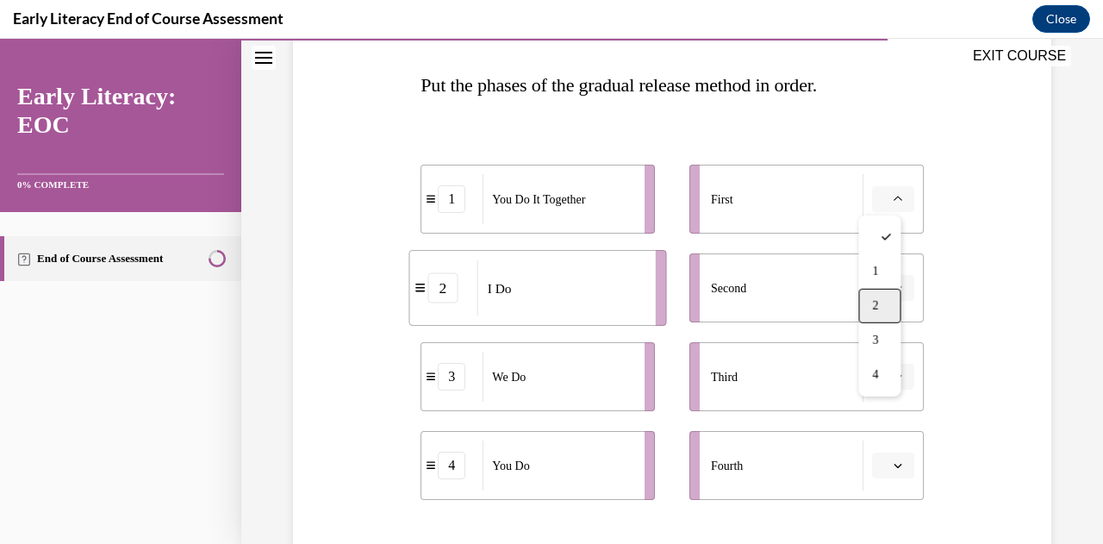
click at [883, 309] on div "2" at bounding box center [880, 306] width 42 height 34
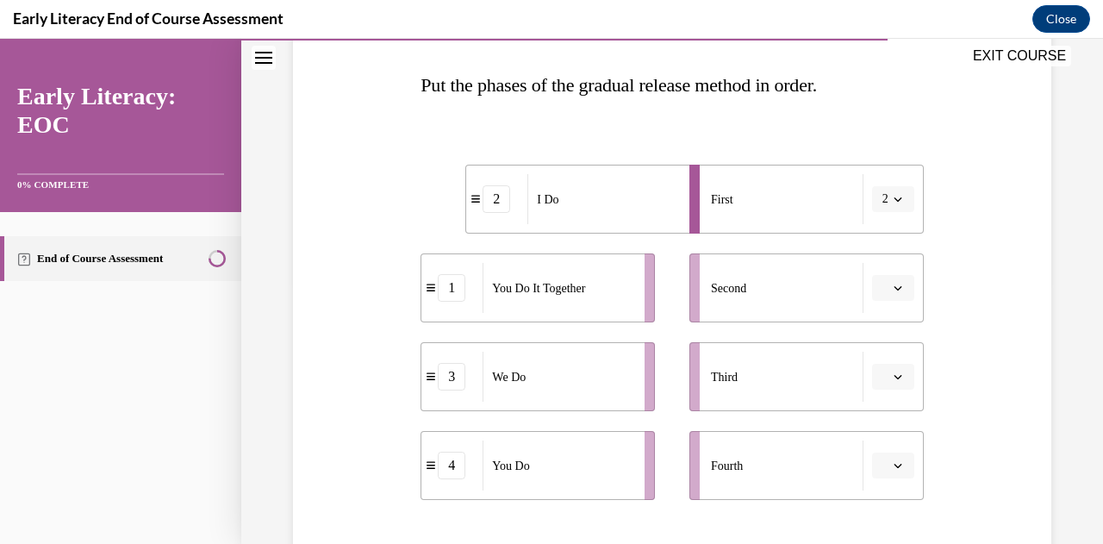
click at [895, 375] on button "button" at bounding box center [893, 377] width 42 height 26
click at [778, 299] on div "Second" at bounding box center [787, 288] width 153 height 50
click at [894, 287] on icon "button" at bounding box center [898, 288] width 8 height 4
click at [877, 425] on span "3" at bounding box center [875, 429] width 6 height 14
click at [897, 375] on button "button" at bounding box center [893, 377] width 42 height 26
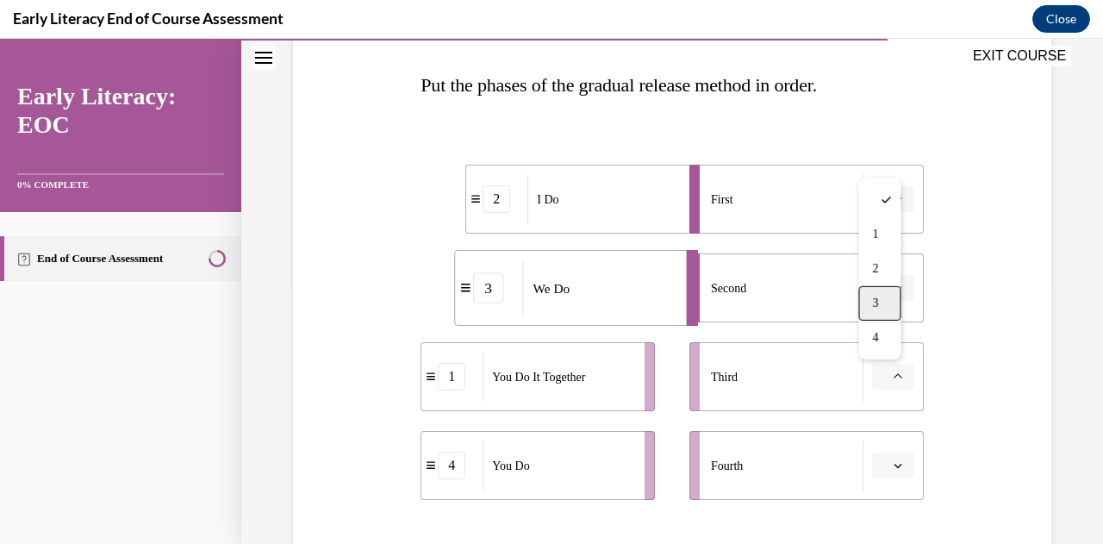
click at [879, 313] on div "3" at bounding box center [880, 303] width 42 height 34
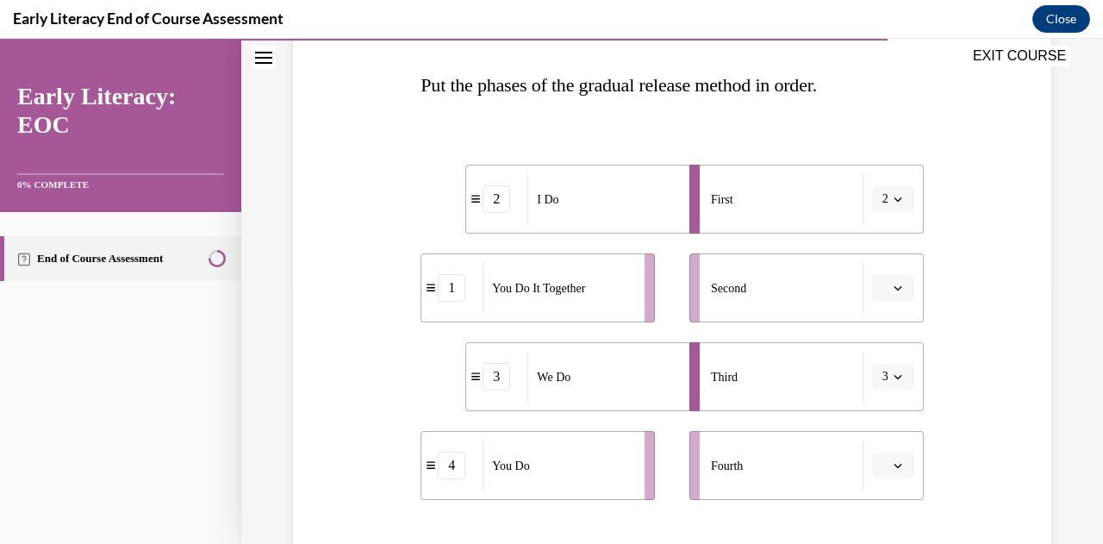
click at [894, 289] on icon "button" at bounding box center [898, 288] width 9 height 9
click at [878, 423] on span "3" at bounding box center [875, 429] width 6 height 14
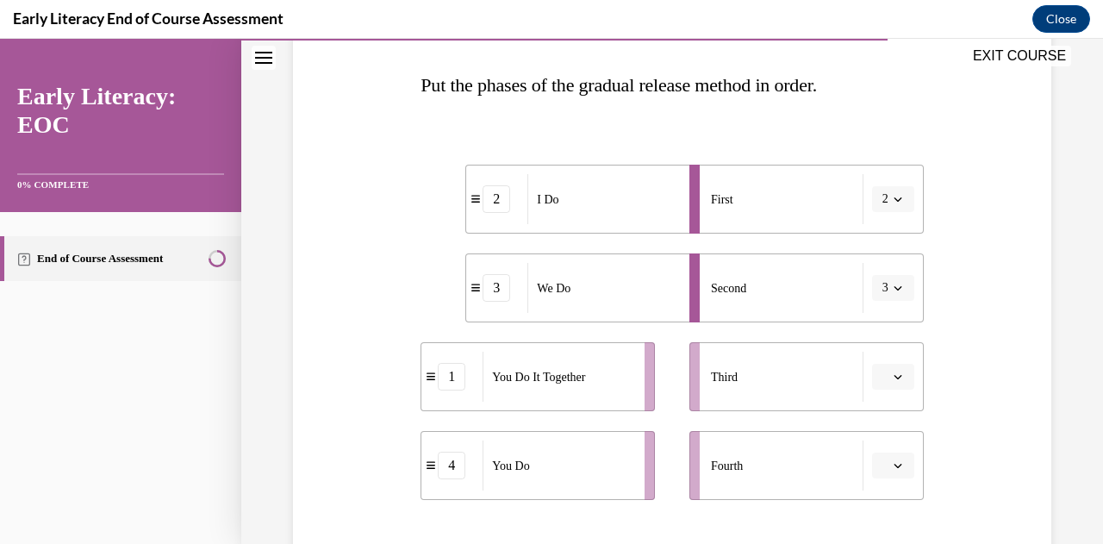
click at [892, 371] on span "button" at bounding box center [898, 377] width 12 height 12
click at [873, 244] on div "1" at bounding box center [880, 234] width 42 height 34
click at [892, 459] on span "button" at bounding box center [898, 465] width 12 height 12
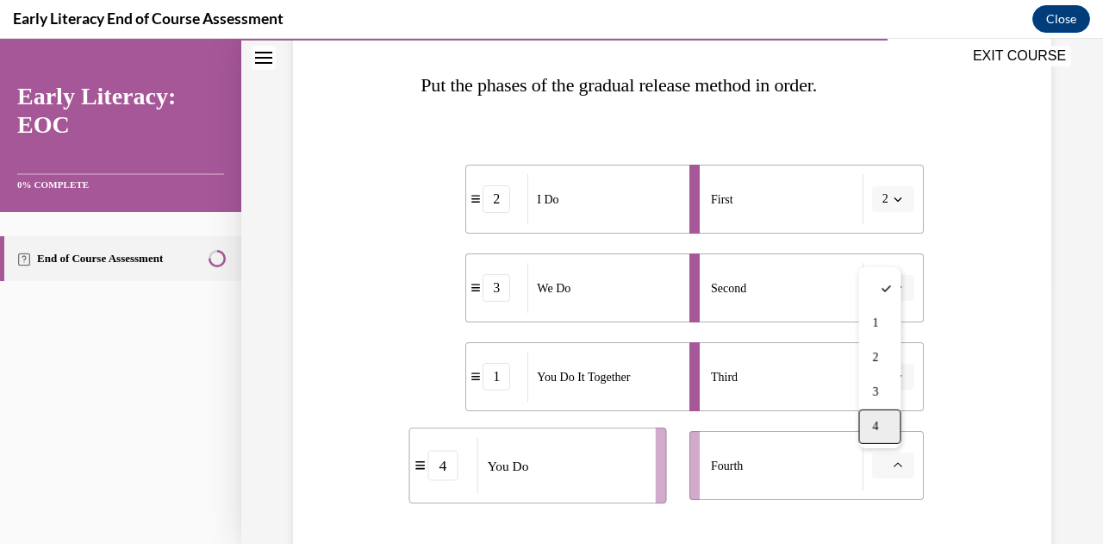
click at [884, 426] on div "4" at bounding box center [880, 426] width 42 height 34
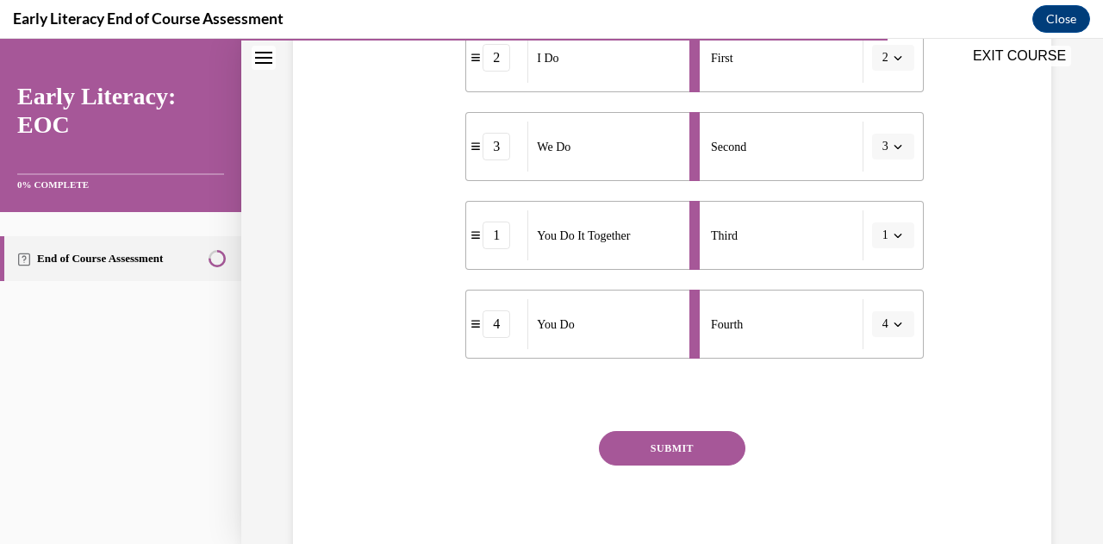
scroll to position [414, 0]
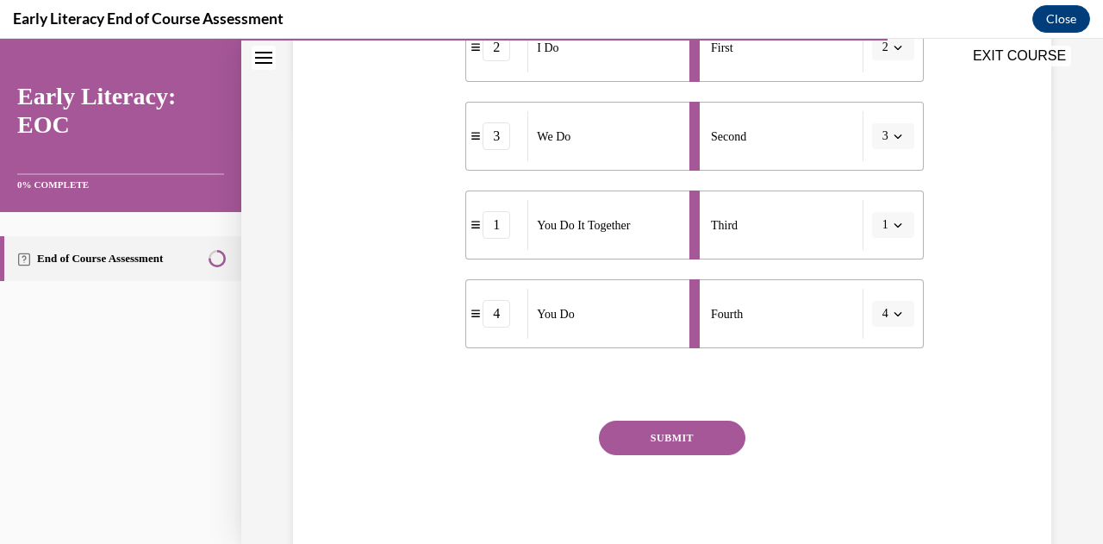
click at [647, 441] on button "SUBMIT" at bounding box center [672, 438] width 147 height 34
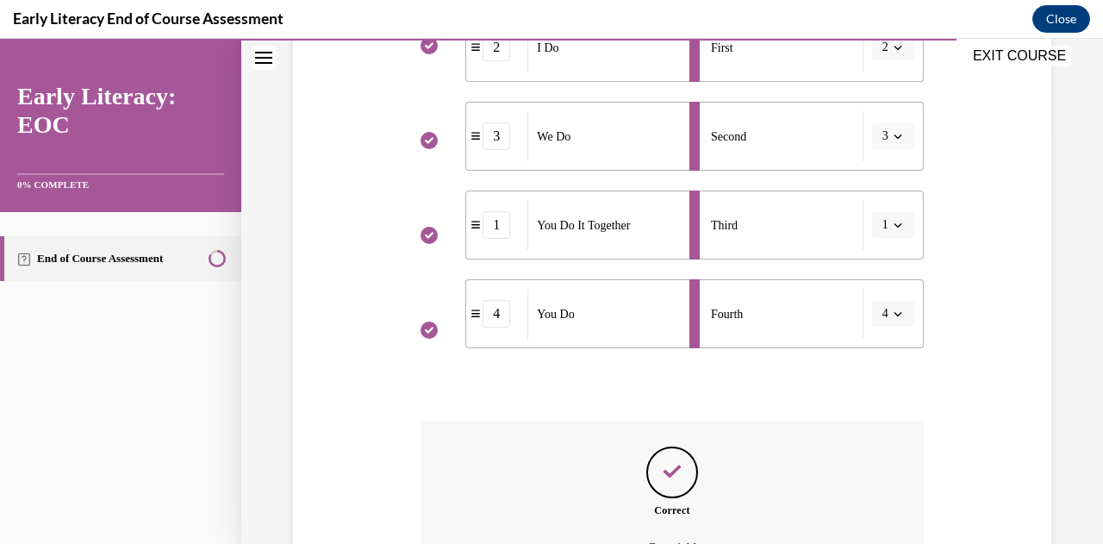
scroll to position [605, 0]
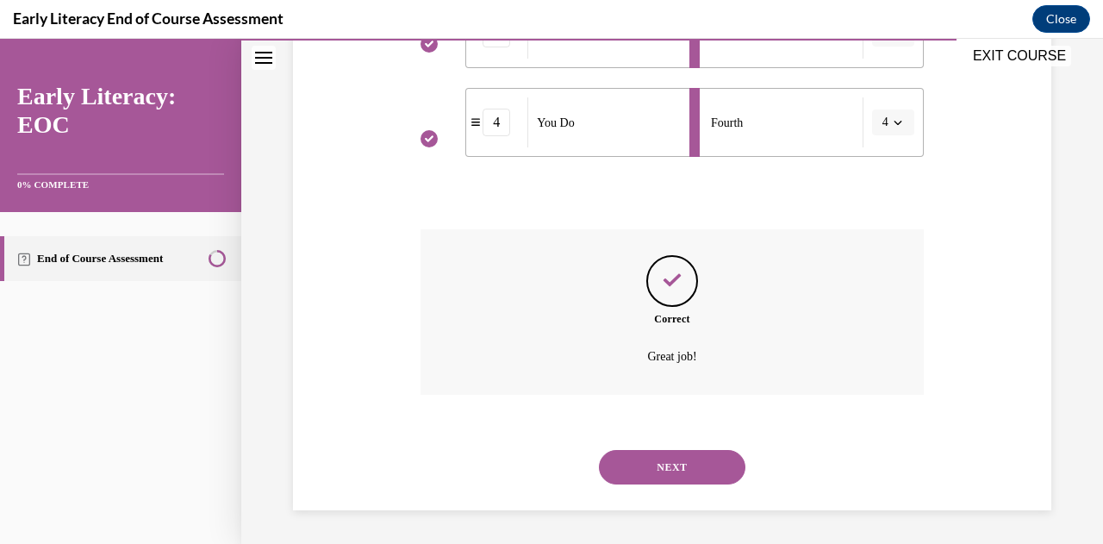
click at [678, 472] on button "NEXT" at bounding box center [672, 467] width 147 height 34
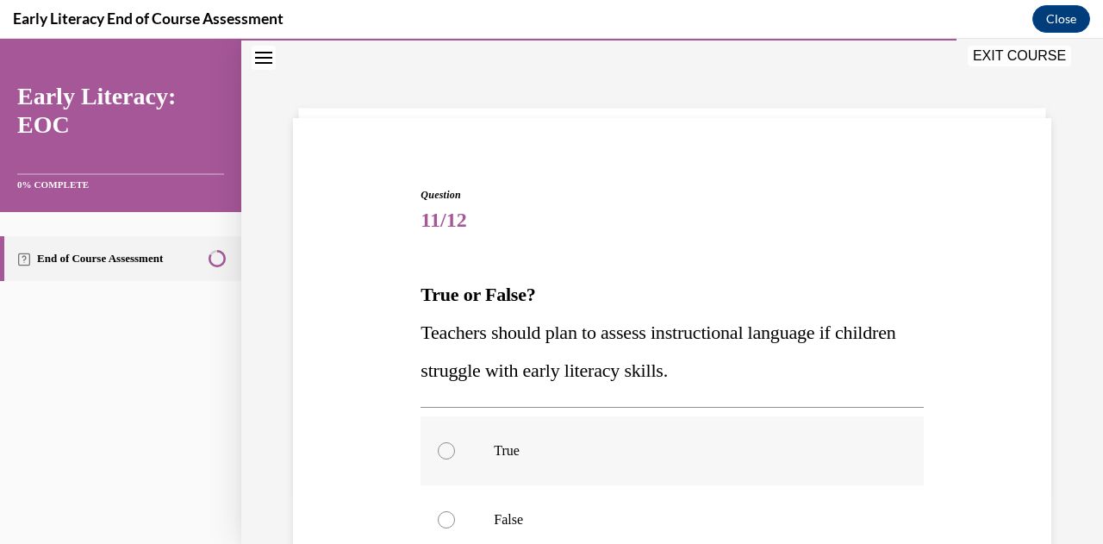
click at [445, 444] on div at bounding box center [446, 450] width 17 height 17
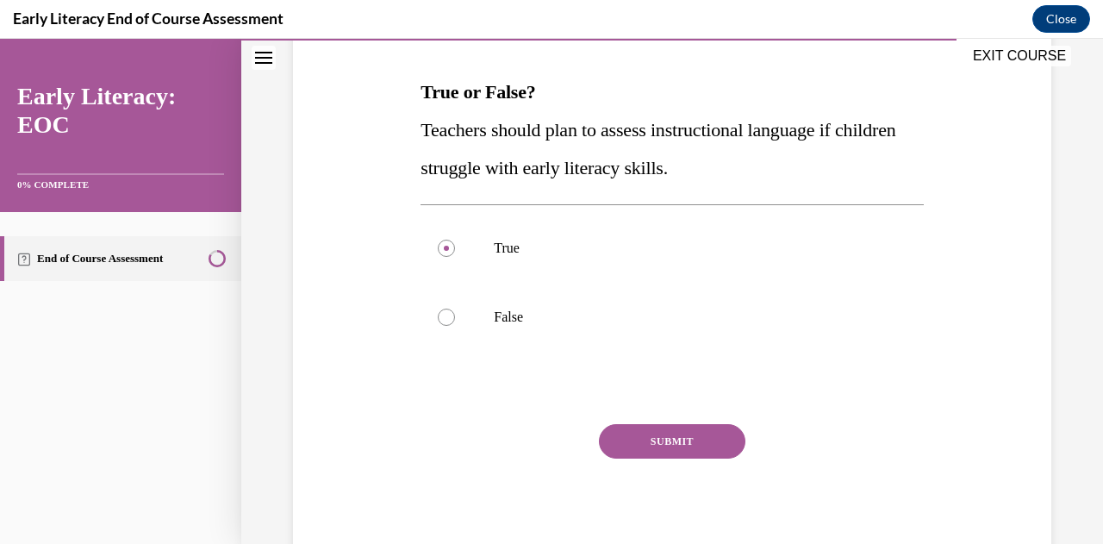
scroll to position [256, 0]
click at [696, 436] on button "SUBMIT" at bounding box center [672, 440] width 147 height 34
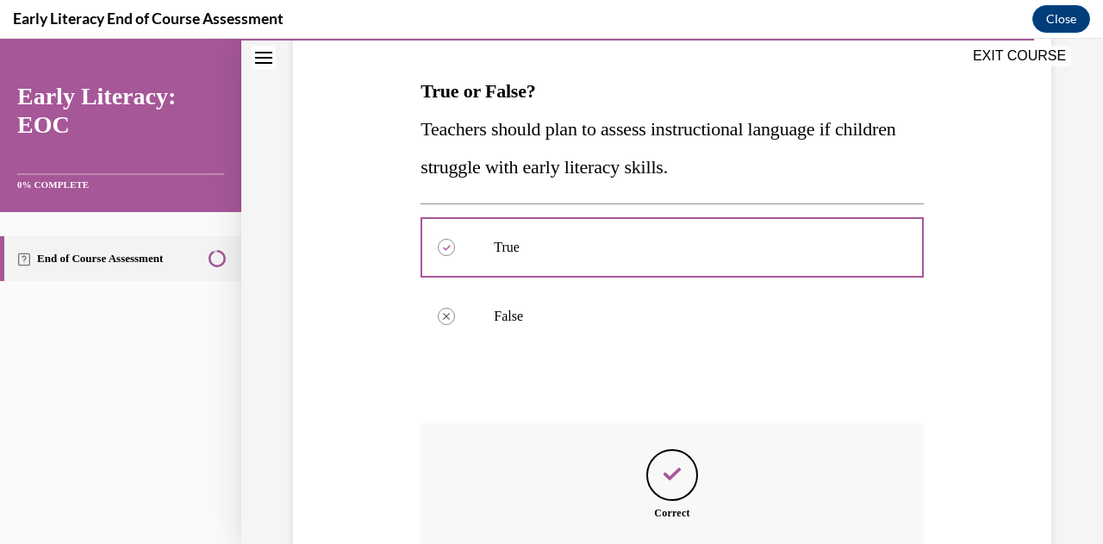
scroll to position [450, 0]
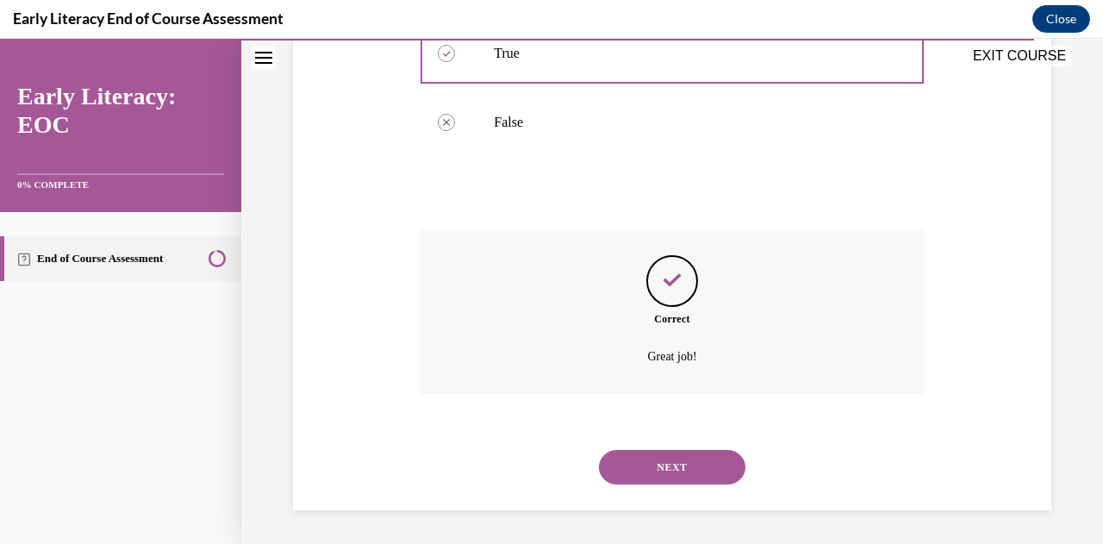
click at [666, 466] on button "NEXT" at bounding box center [672, 467] width 147 height 34
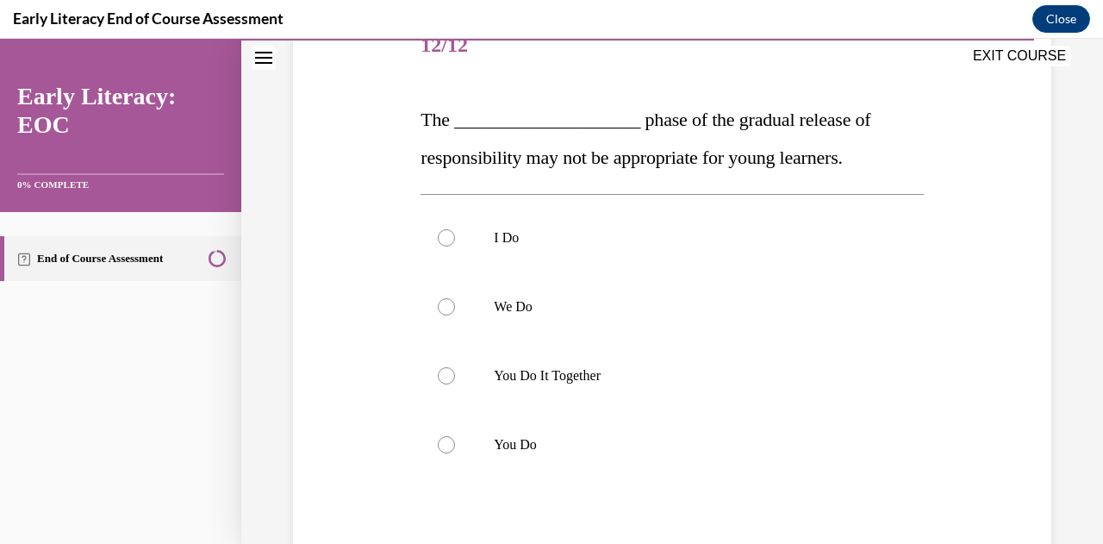
scroll to position [234, 0]
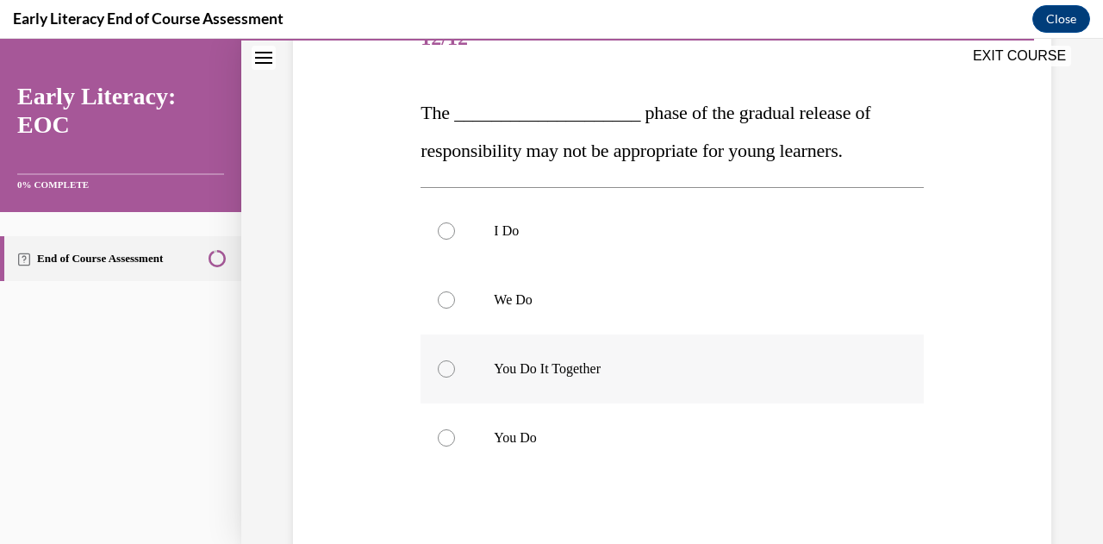
click at [445, 366] on div at bounding box center [446, 368] width 17 height 17
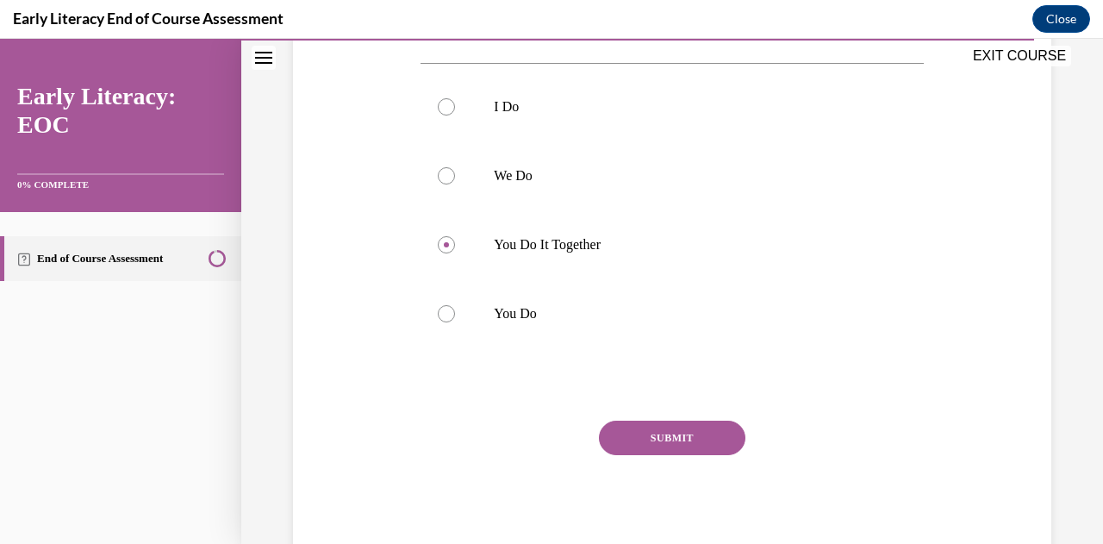
click at [653, 436] on button "SUBMIT" at bounding box center [672, 438] width 147 height 34
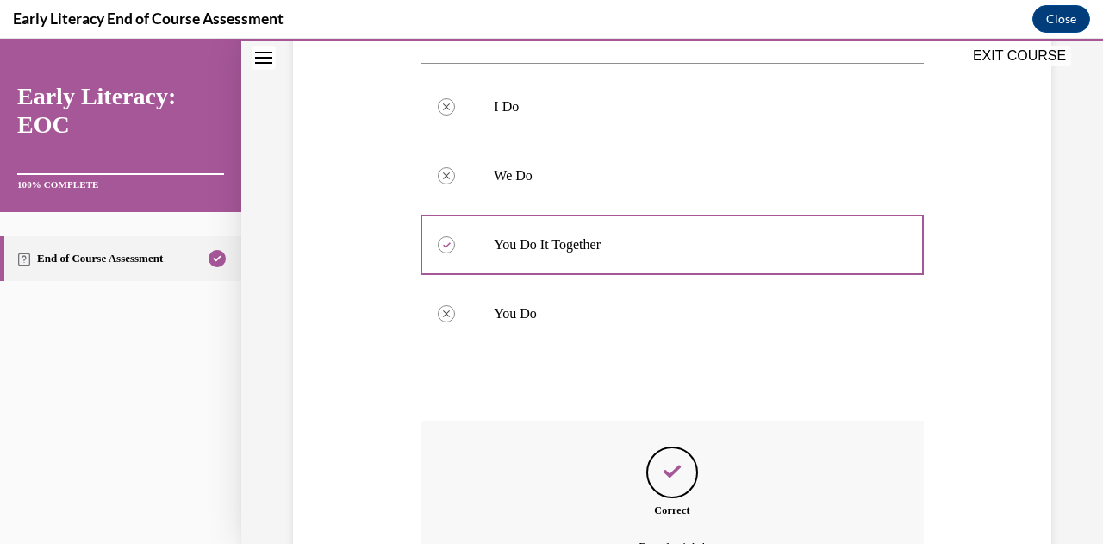
scroll to position [550, 0]
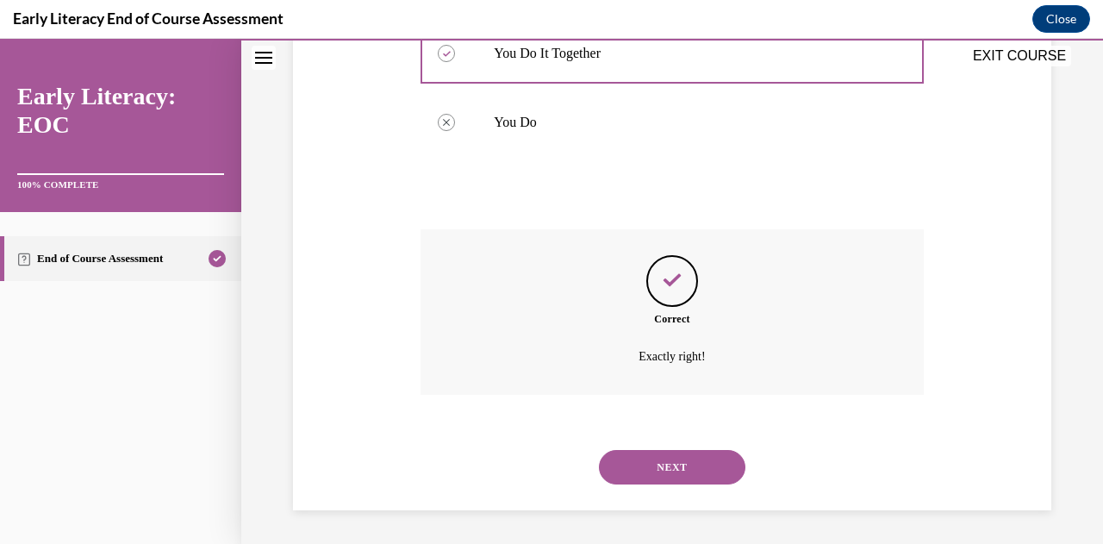
click at [697, 461] on button "NEXT" at bounding box center [672, 467] width 147 height 34
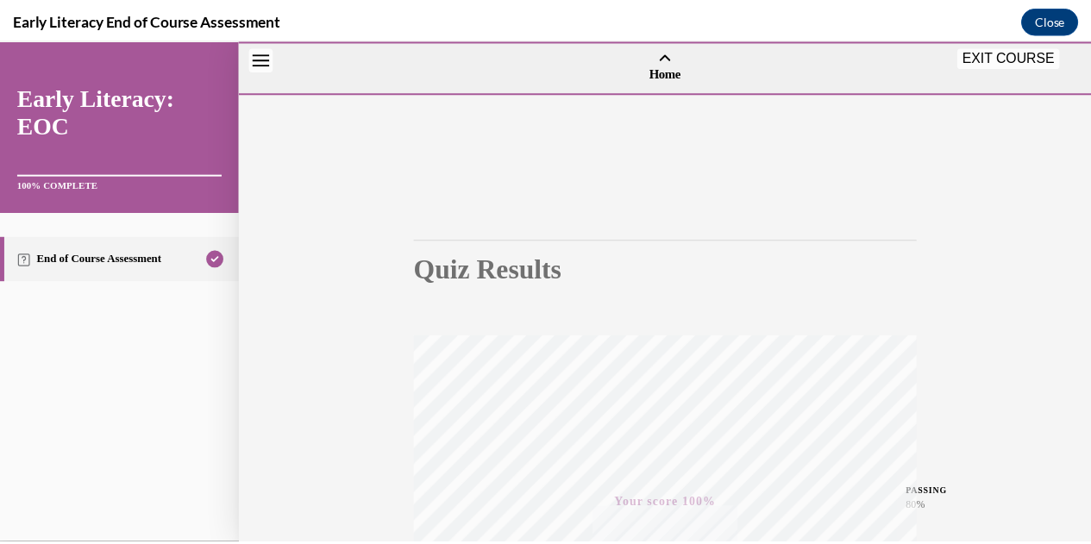
scroll to position [378, 0]
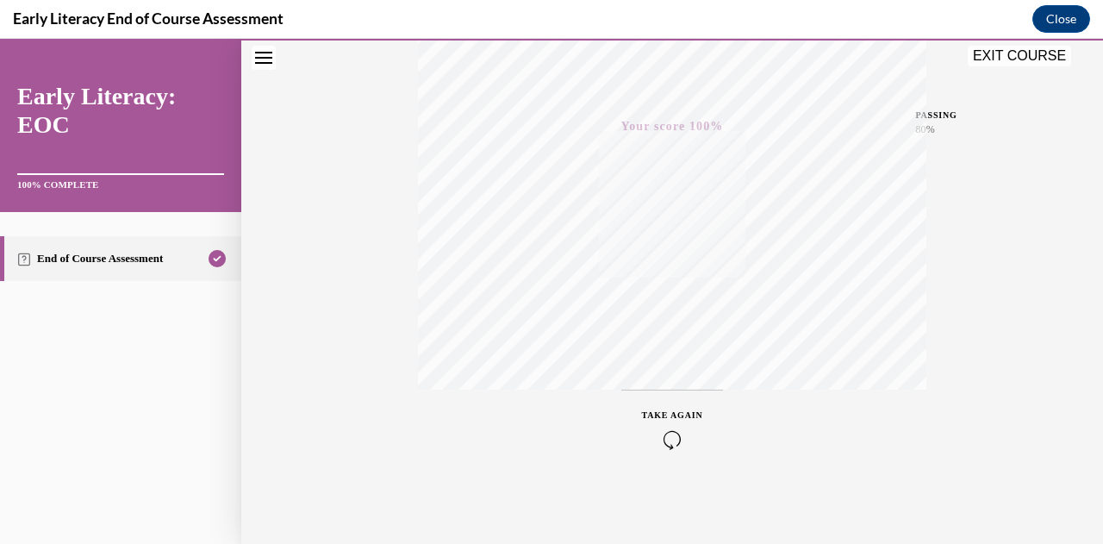
click at [1021, 61] on button "EXIT COURSE" at bounding box center [1019, 56] width 103 height 21
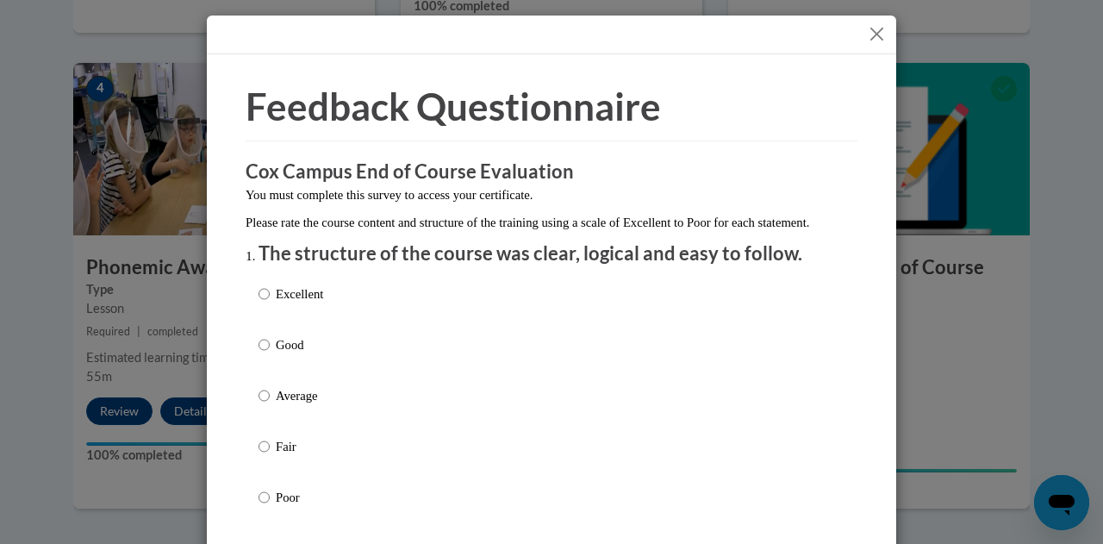
click at [866, 28] on button "Close" at bounding box center [877, 34] width 22 height 22
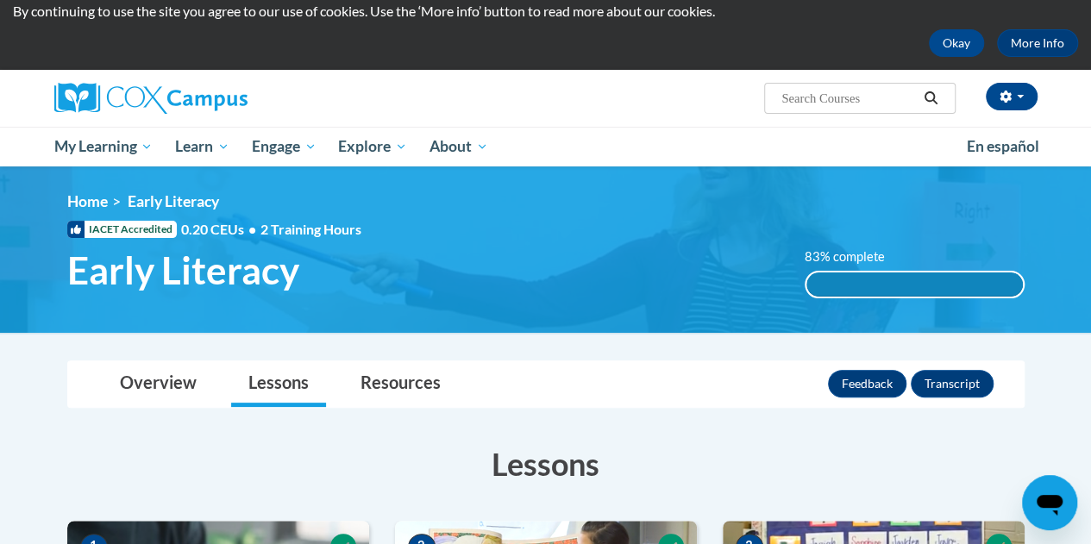
scroll to position [0, 0]
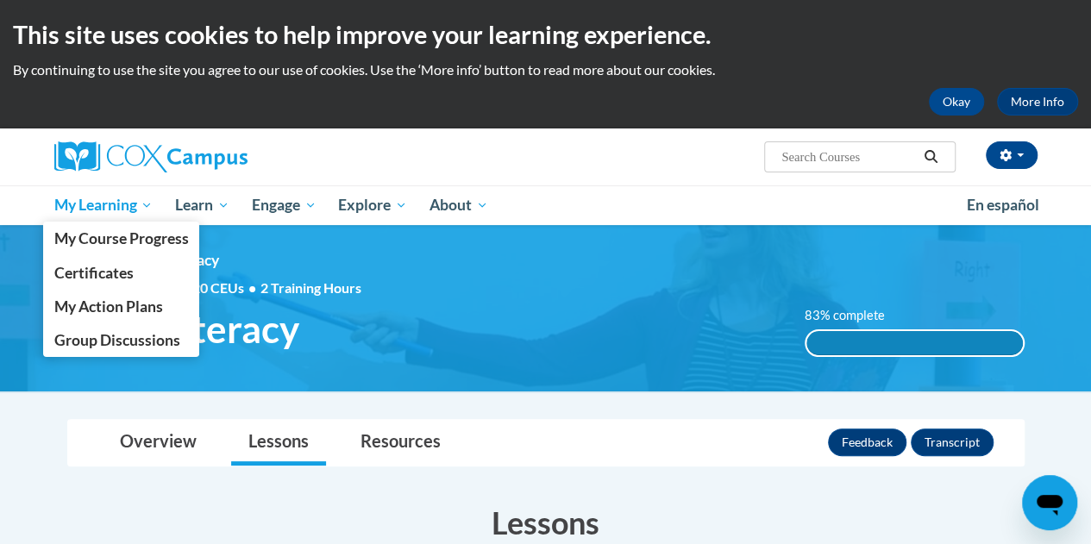
click at [108, 203] on span "My Learning" at bounding box center [102, 205] width 99 height 21
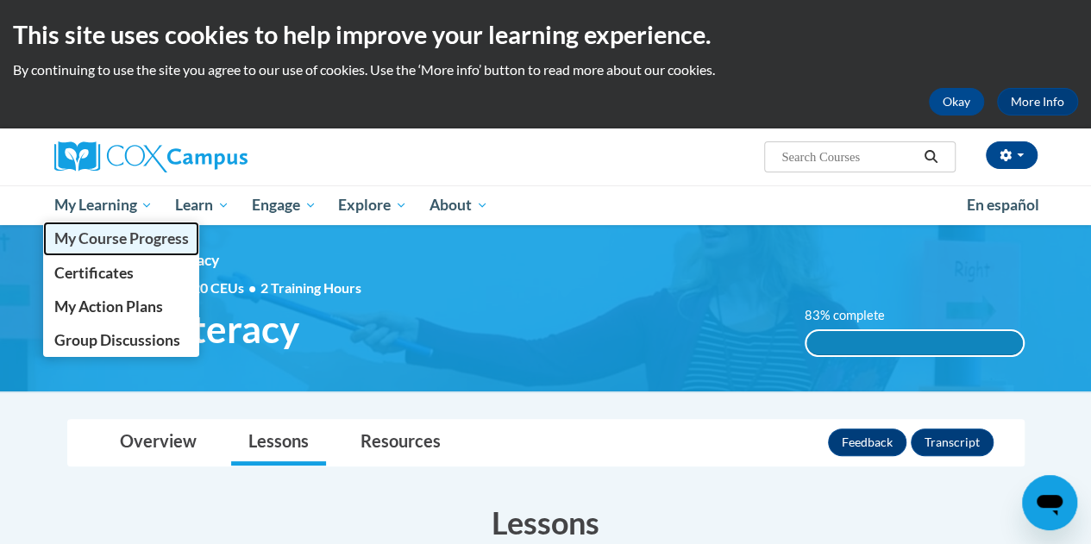
click at [105, 239] on span "My Course Progress" at bounding box center [120, 238] width 134 height 18
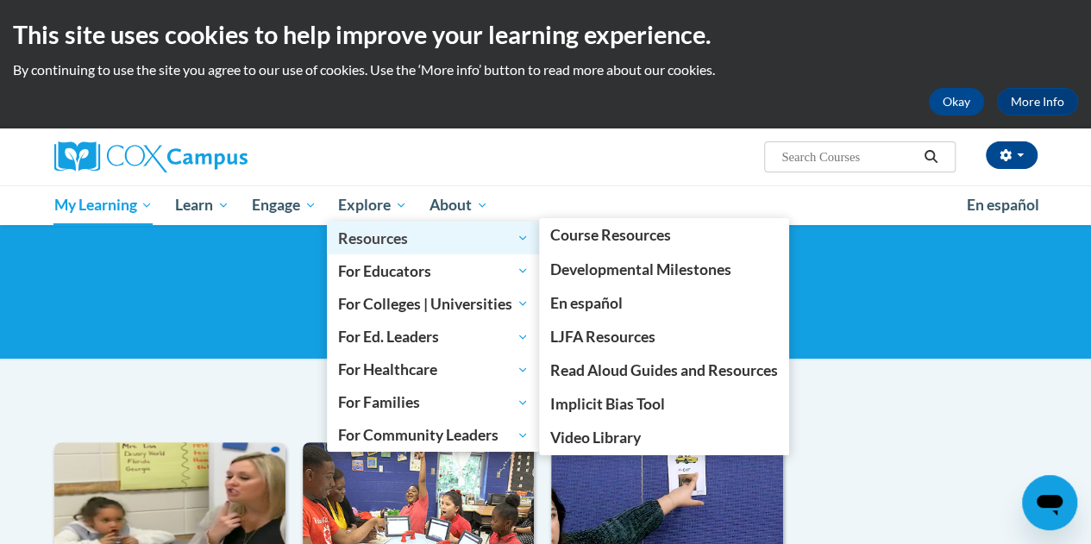
click at [380, 239] on span "Resources" at bounding box center [433, 238] width 191 height 21
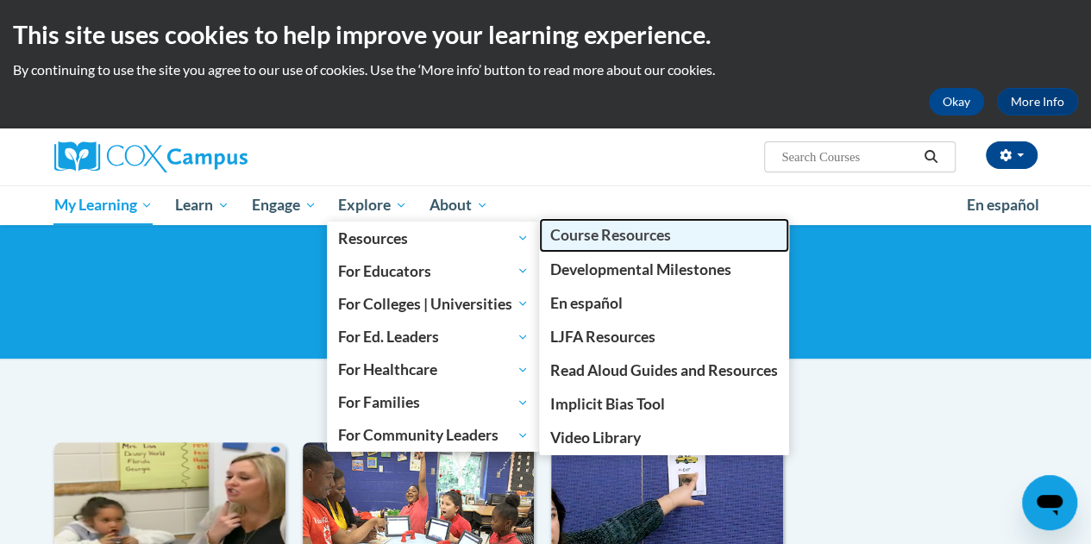
click at [600, 235] on span "Course Resources" at bounding box center [610, 235] width 121 height 18
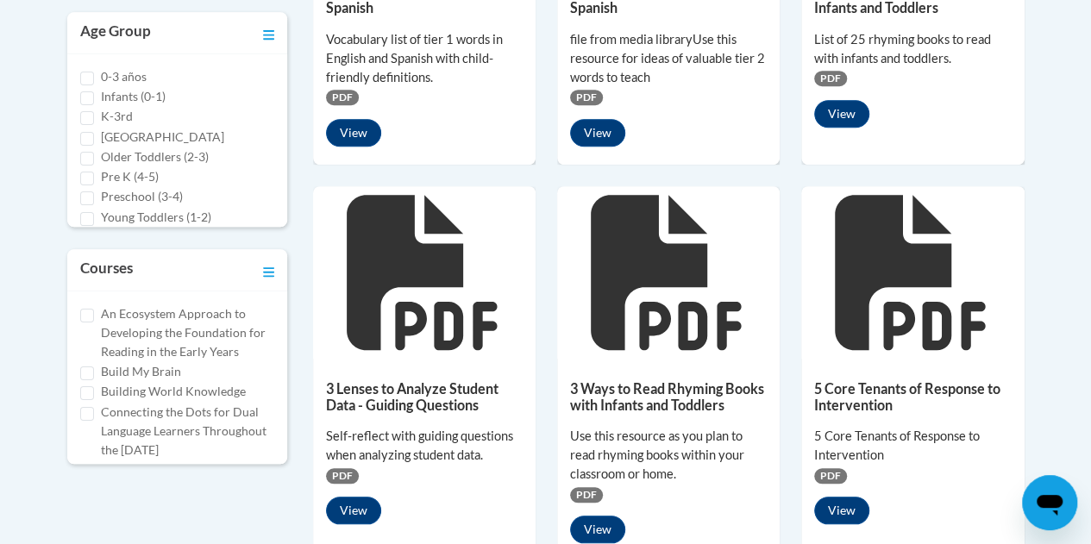
scroll to position [643, 0]
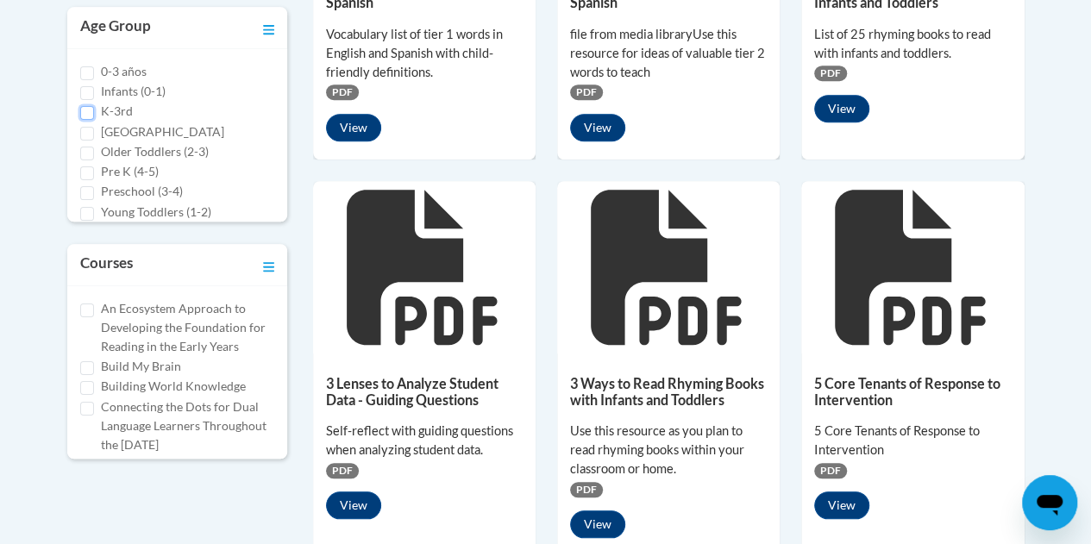
click at [84, 110] on input "K-3rd" at bounding box center [87, 113] width 14 height 14
checkbox input "true"
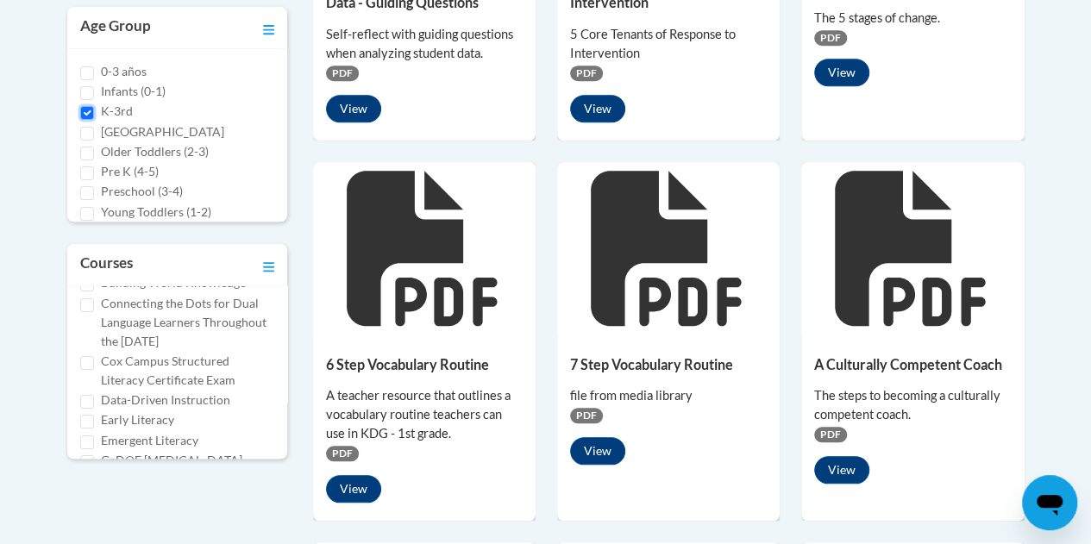
scroll to position [138, 0]
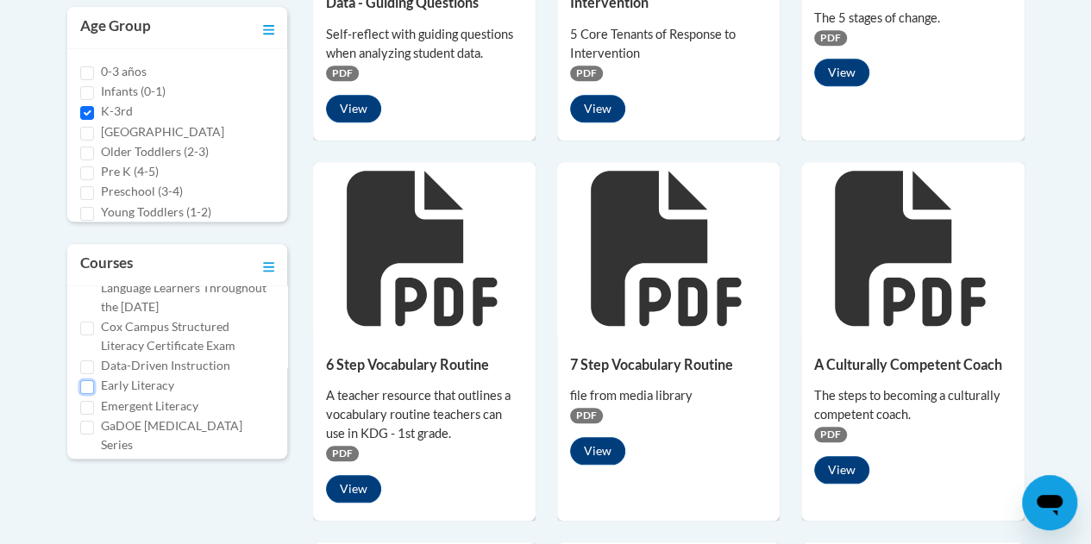
click at [91, 394] on input "Early Literacy" at bounding box center [87, 387] width 14 height 14
checkbox input "true"
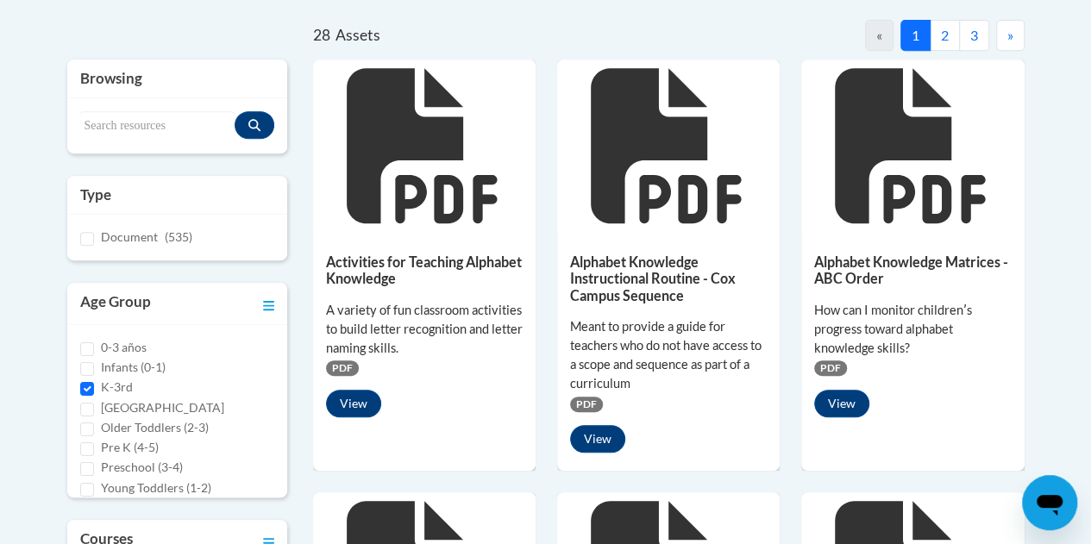
scroll to position [155, 0]
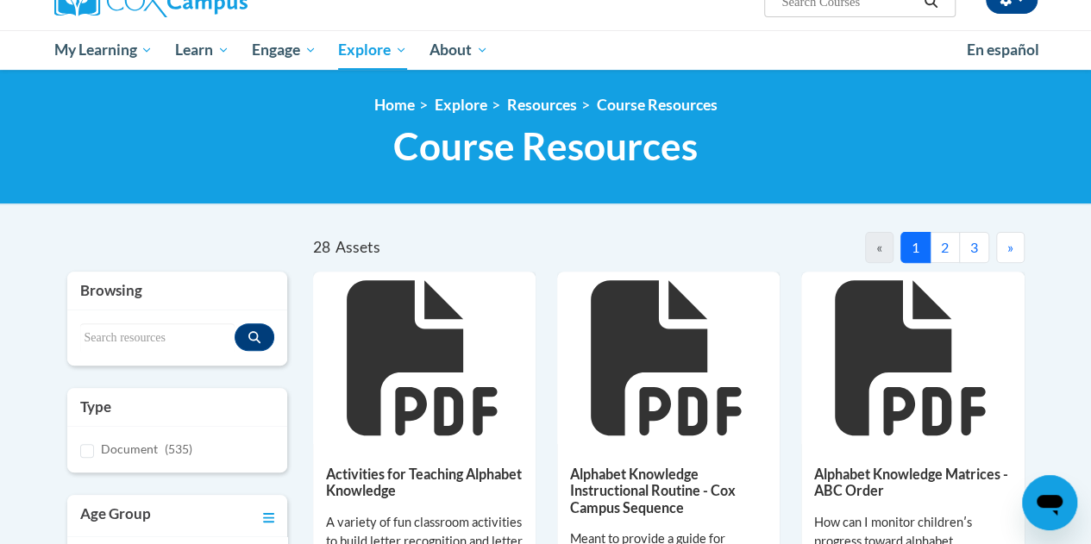
click at [938, 244] on button "2" at bounding box center [944, 247] width 30 height 31
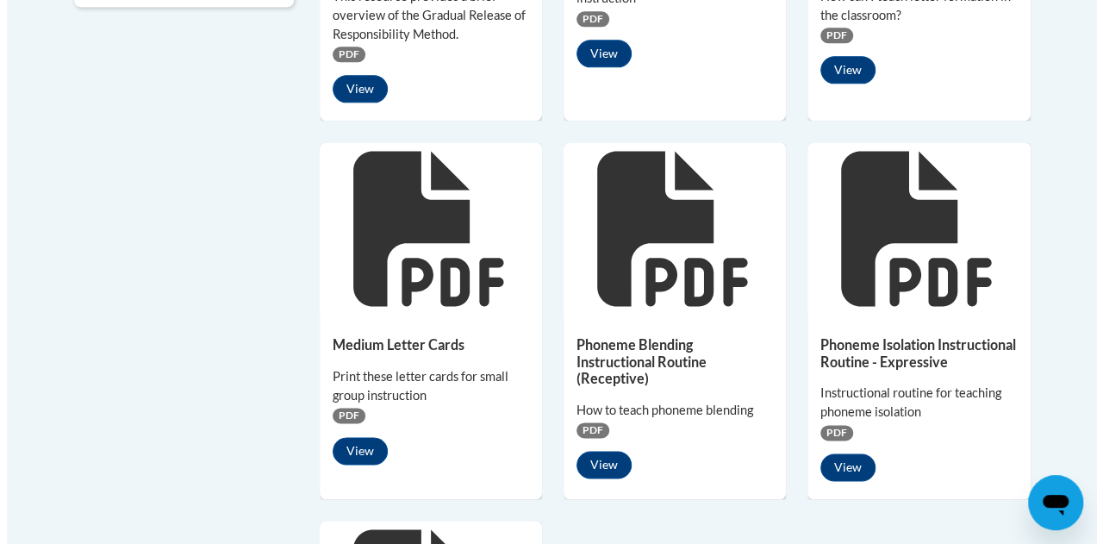
scroll to position [1097, 0]
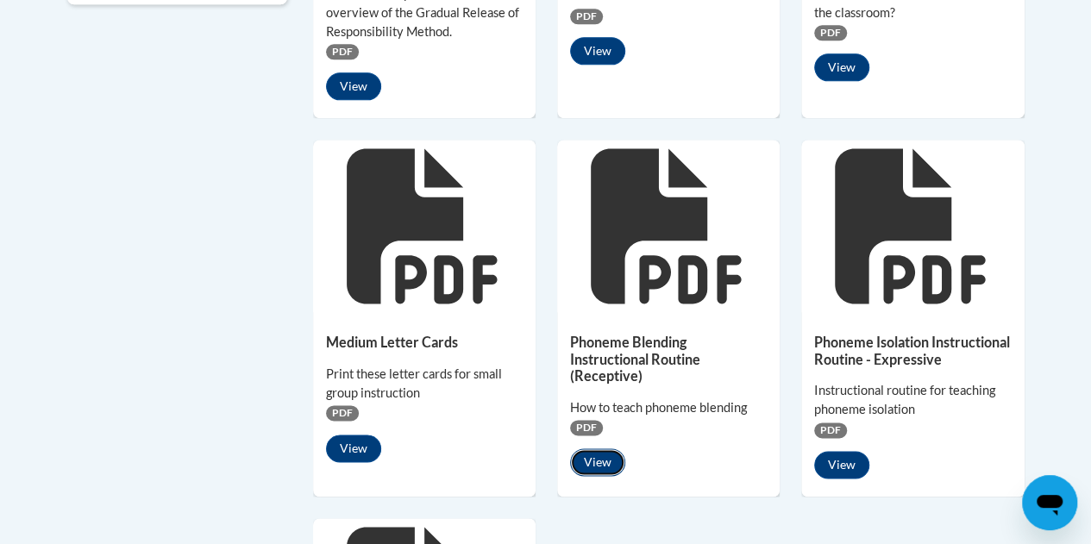
click at [613, 461] on button "View" at bounding box center [597, 462] width 55 height 28
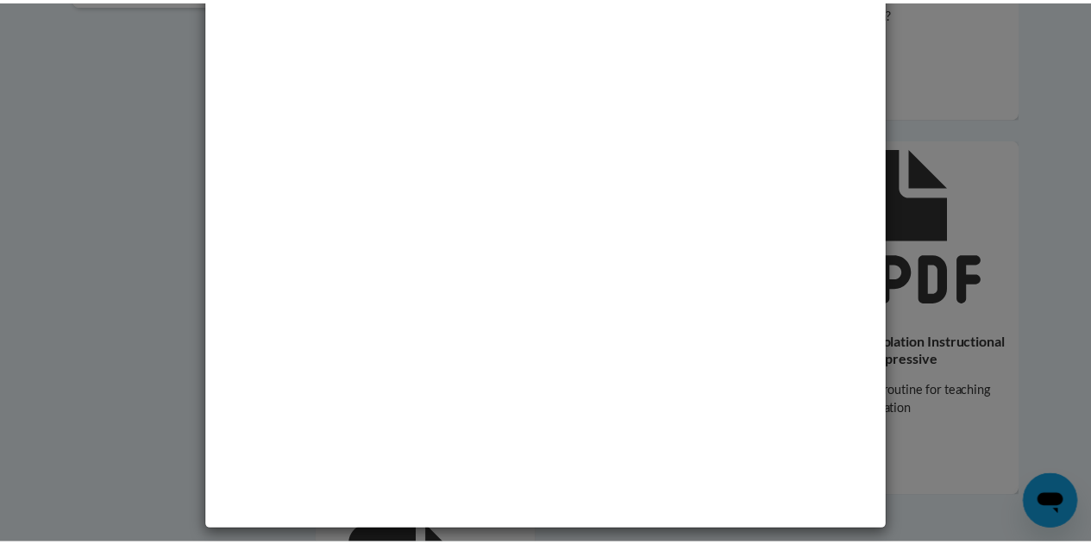
scroll to position [0, 0]
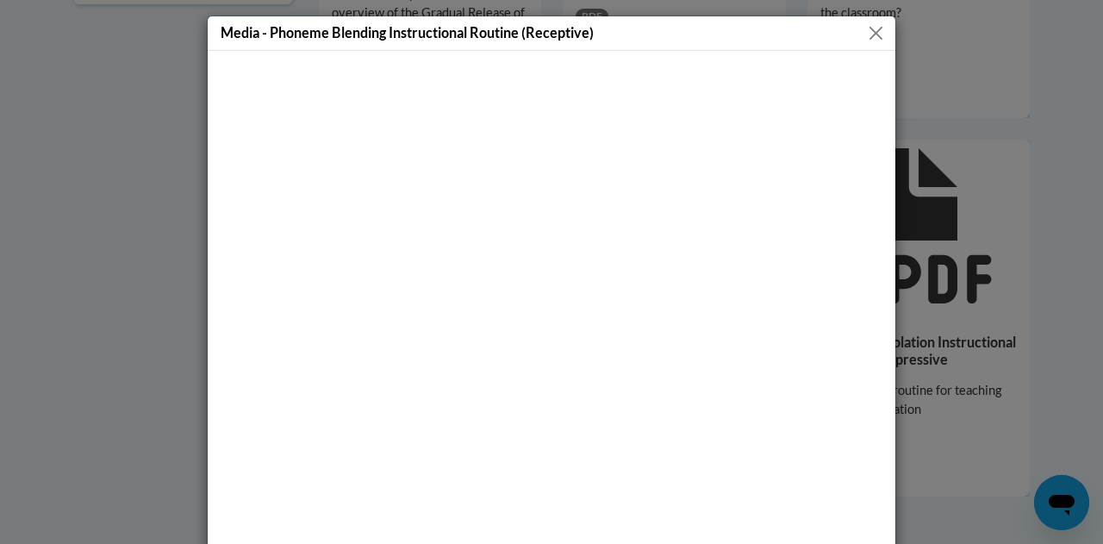
click at [869, 32] on button "Close" at bounding box center [877, 33] width 22 height 22
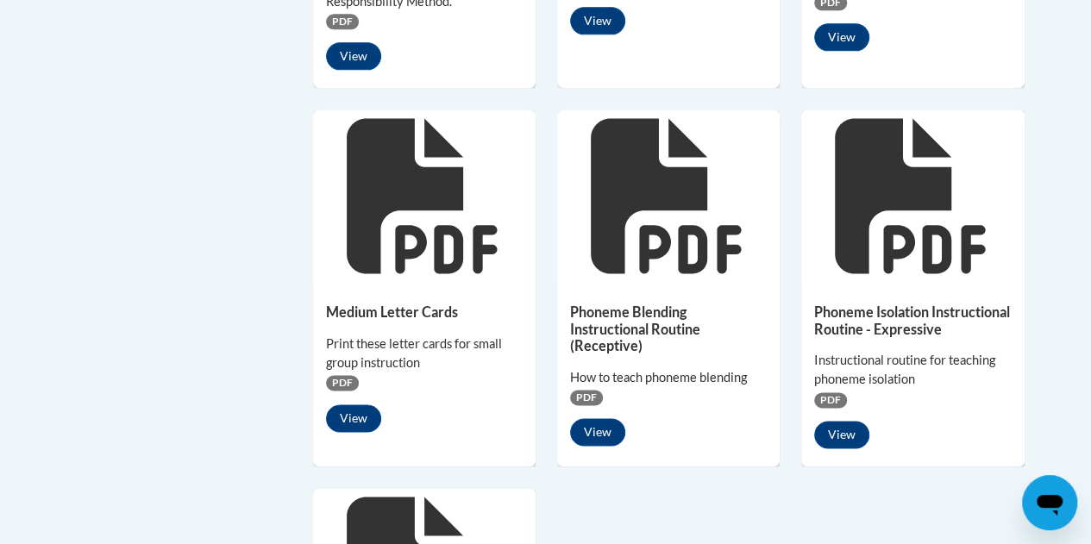
scroll to position [1126, 0]
